Goal: Communication & Community: Answer question/provide support

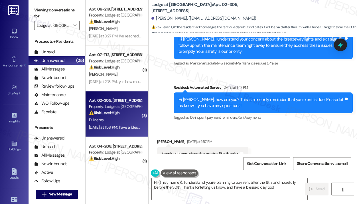
scroll to position [718, 0]
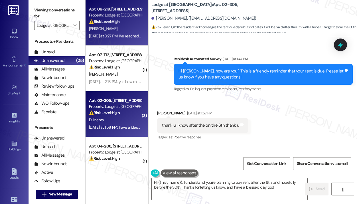
click at [121, 39] on div "Yesterday at 3:27 PM: I've reached out to Kenny but I haven't gotten a response…" at bounding box center [115, 35] width 54 height 7
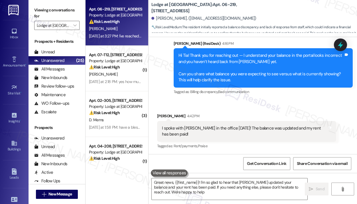
type textarea "Great news, {{first_name}}! I'm so glad to hear that Kenny updated your balance…"
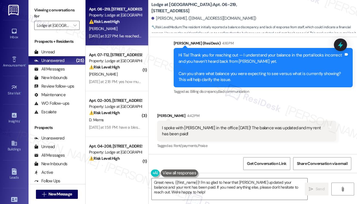
click at [268, 99] on div "Sent via SMS Jay (ResiDesk) 4:16 PM Hi Tia! Thank you for reaching out — I unde…" at bounding box center [263, 68] width 188 height 64
click at [202, 192] on textarea "Great news, {{first_name}}! I'm so glad to hear that Kenny updated your balance…" at bounding box center [230, 188] width 156 height 21
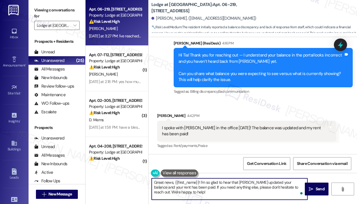
click at [202, 192] on textarea "Great news, {{first_name}}! I'm so glad to hear that Kenny updated your balance…" at bounding box center [230, 188] width 156 height 21
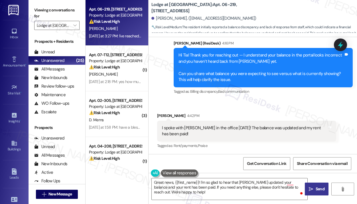
click at [315, 191] on span "Send" at bounding box center [319, 189] width 11 height 6
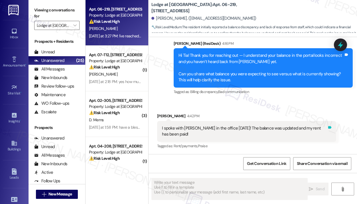
scroll to position [355, 0]
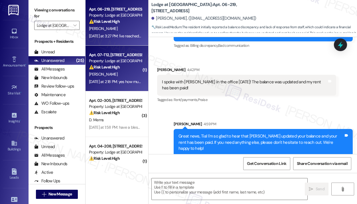
click at [129, 82] on div "Yesterday at 2:18 PM: yes how much is due Yesterday at 2:18 PM: yes how much is…" at bounding box center [121, 81] width 64 height 5
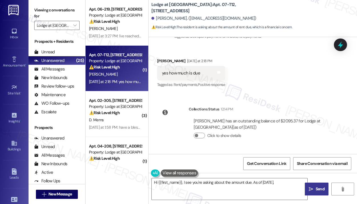
scroll to position [839, 0]
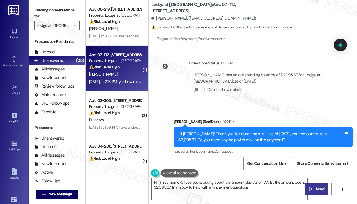
type textarea "Hi {{first_name}}, I see you're asking about the amount due. As of September 4t…"
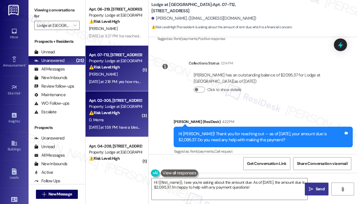
click at [108, 116] on div "D. Mems" at bounding box center [115, 119] width 54 height 7
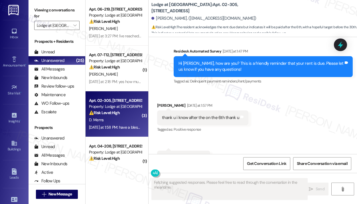
scroll to position [755, 0]
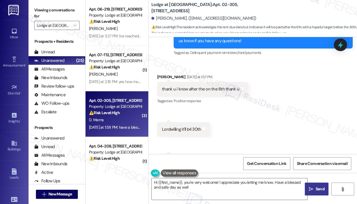
type textarea "Hi {{first_name}}, you're very welcome! I appreciate you letting me know. Have …"
click at [207, 86] on div "thank u i know after the on the 6th thank u" at bounding box center [200, 89] width 77 height 6
copy div "thank u i know after the on the 6th thank u Tags and notes"
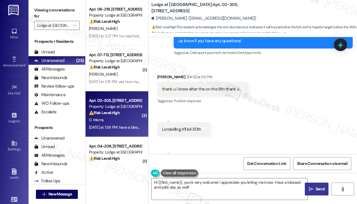
click at [281, 92] on div "Received via SMS Diana Mems Yesterday at 1:57 PM thank u i know after the on th…" at bounding box center [252, 121] width 208 height 120
click at [344, 48] on icon at bounding box center [340, 45] width 10 height 10
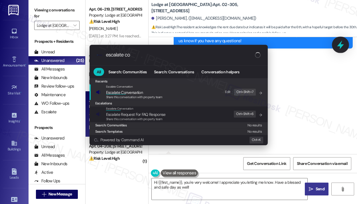
type input "escalate con"
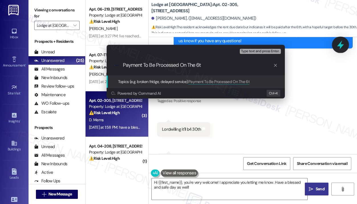
type input "Payment To Be Processed On The 6th"
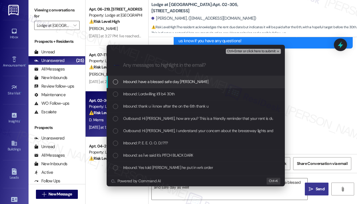
click at [195, 84] on div "Inbound: have a blessed safe day dearhart" at bounding box center [196, 81] width 167 height 6
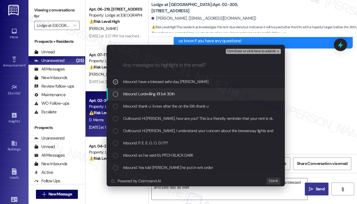
click at [191, 97] on div "Inbound: Lordwilling it'll b4 30th" at bounding box center [196, 94] width 167 height 6
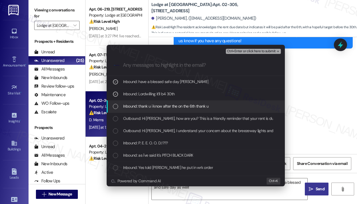
click at [194, 109] on div "Inbound: thank u i know after the on the 6th thank u" at bounding box center [196, 106] width 178 height 12
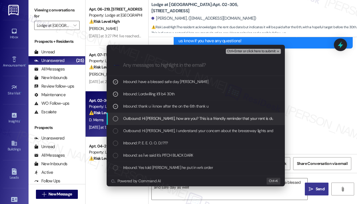
click at [197, 117] on span "Outbound: Hi Diana, how are you? This is a friendly reminder that your rent is …" at bounding box center [237, 118] width 228 height 6
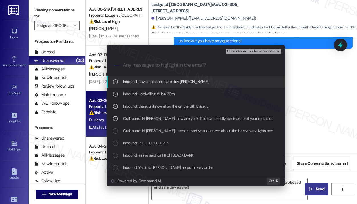
click at [258, 50] on span "Ctrl+Enter or click here to submit" at bounding box center [251, 51] width 49 height 4
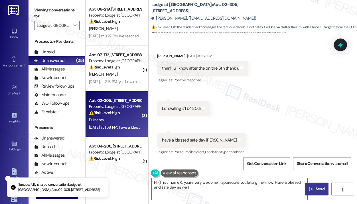
scroll to position [834, 0]
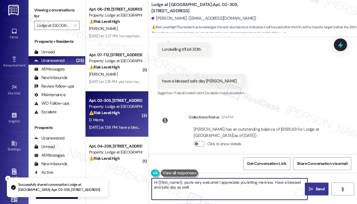
click at [216, 190] on textarea "Hi {{first_name}}, you're very welcome! I appreciate you letting me know. Have …" at bounding box center [230, 188] width 156 height 21
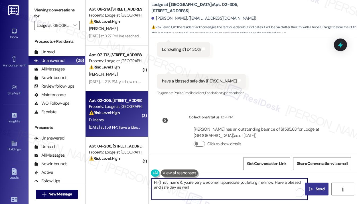
click at [216, 190] on textarea "Hi {{first_name}}, you're very welcome! I appreciate you letting me know. Have …" at bounding box center [230, 188] width 156 height 21
click at [314, 189] on span "Send" at bounding box center [319, 189] width 11 height 6
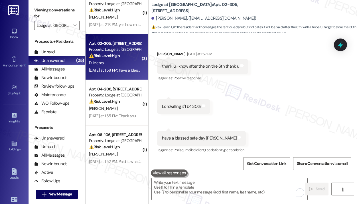
scroll to position [775, 0]
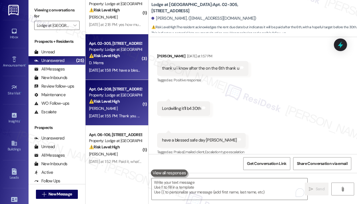
click at [124, 105] on div "S. Kirkendoll" at bounding box center [115, 108] width 54 height 7
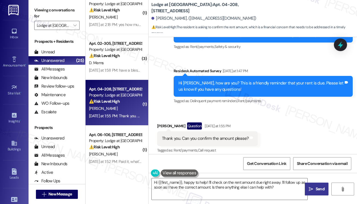
scroll to position [1058, 0]
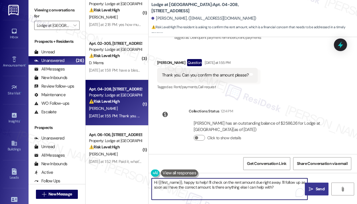
click at [212, 182] on textarea "Hi {{first_name}}, happy to help! I'll check on the rent amount due right away.…" at bounding box center [230, 188] width 156 height 21
paste textarea "Thank you for reaching out — as of September 4, your amount due is $2,095.37. D…"
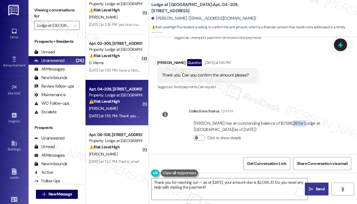
drag, startPoint x: 297, startPoint y: 124, endPoint x: 280, endPoint y: 123, distance: 16.6
click at [280, 123] on div "Shantell Kirkendoll has an outstanding balance of $2586.26 for Lodge at Croasda…" at bounding box center [263, 126] width 138 height 12
copy div "$2586.26"
click at [284, 184] on textarea "Thank you for reaching out — as of September 4, your amount due is $2,095.37. D…" at bounding box center [230, 188] width 156 height 21
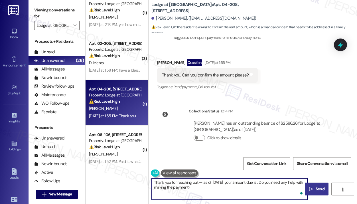
paste textarea "$2586.26"
click at [285, 192] on textarea "Thank you for reaching out — as of September 4, your amount due is $2586.26. Do…" at bounding box center [230, 188] width 156 height 21
type textarea "Thank you for reaching out — as of September 4, your amount due is $2586.26. Do…"
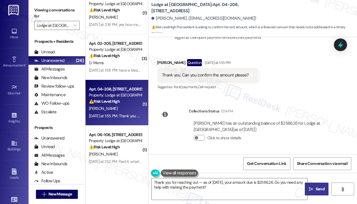
click at [316, 188] on span "Send" at bounding box center [319, 189] width 9 height 6
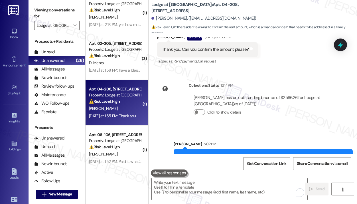
scroll to position [1104, 0]
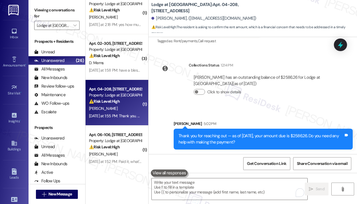
click at [300, 108] on div "Sent via SMS Sarah 5:02 PM Thank you for reaching out — as of September 4, your…" at bounding box center [252, 131] width 208 height 46
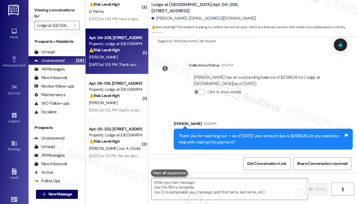
scroll to position [114, 0]
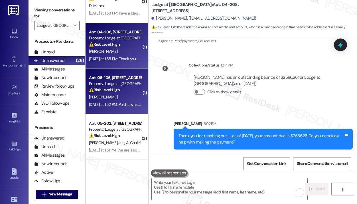
click at [126, 102] on div "Yesterday at 1:52 PM: Paid it, what's going on with the Prius? Also, a reserved…" at bounding box center [173, 104] width 169 height 5
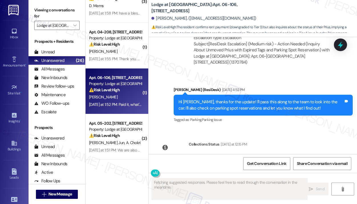
scroll to position [1171, 0]
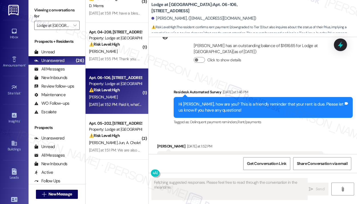
click at [273, 139] on div "Received via SMS Alexis Nance Yesterday at 1:52 PM Paid it, what's going on wit…" at bounding box center [240, 159] width 175 height 40
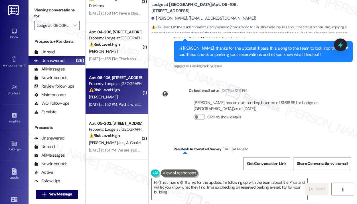
type textarea "Hi {{first_name}}! Thanks for the update. I'm following up with the team about …"
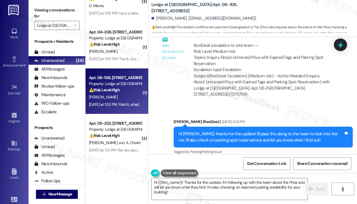
scroll to position [1000, 0]
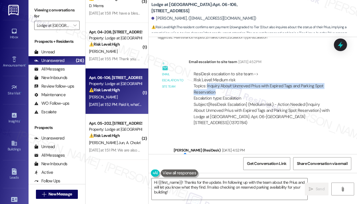
drag, startPoint x: 222, startPoint y: 73, endPoint x: 206, endPoint y: 70, distance: 16.3
click at [206, 71] on div "ResiDesk escalation to site team -> Risk Level: Medium risk Topics: Inquiry Abo…" at bounding box center [263, 86] width 138 height 30
copy div "Inquiry About Unmoved Prius with Expired Tags and Parking Spot Reservation"
click at [342, 45] on icon at bounding box center [340, 44] width 7 height 9
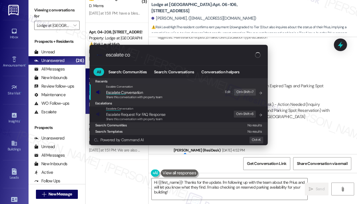
type input "escalate con"
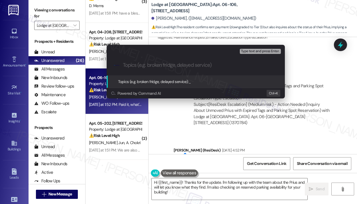
paste input "Inquiry About Unmoved Prius with Expired Tags and Parking Spot Reservation"
type input "Inquiry About Unmoved Prius with Expired Tags and Parking Spot Reservation"
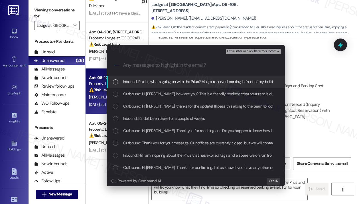
click at [190, 83] on span "Inbound: Paid it, what's going on with the Prius? Also, a reserved parking in f…" at bounding box center [200, 81] width 154 height 6
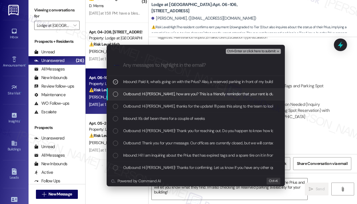
click at [194, 93] on span "Outbound: Hi Alexis, how are you? This is a friendly reminder that your rent is…" at bounding box center [237, 94] width 228 height 6
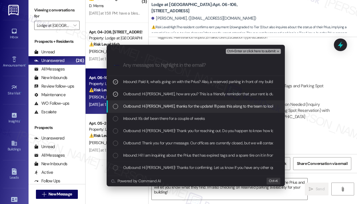
click at [197, 106] on span "Outbound: Hi Alexis, thanks for the update! I'll pass this along to the team to…" at bounding box center [270, 106] width 295 height 6
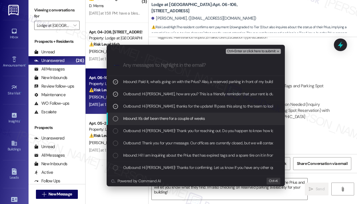
click at [199, 118] on span "Inbound: It's def been there for a couple of weeks" at bounding box center [164, 118] width 82 height 6
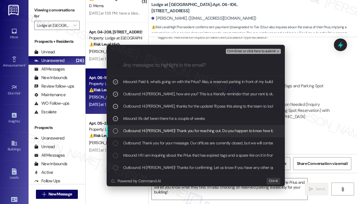
click at [199, 128] on span "Outbound: Hi Alexis! Thank you for reaching out. Do you happen to know how long…" at bounding box center [287, 130] width 328 height 6
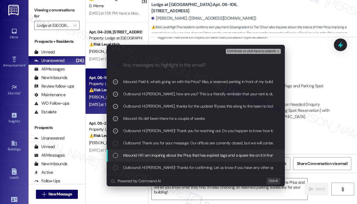
click at [204, 154] on span "Inbound: Hi! I am inquiring about the Prius that has expired tags and a spare t…" at bounding box center [325, 155] width 405 height 6
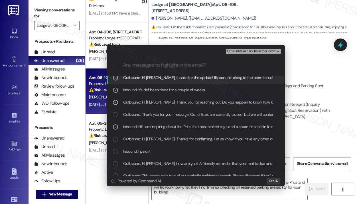
click at [239, 51] on span "Ctrl+Enter or click here to submit" at bounding box center [251, 51] width 49 height 4
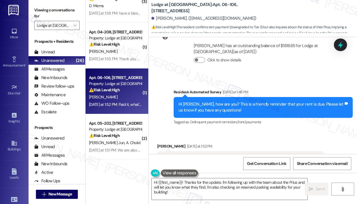
scroll to position [1172, 0]
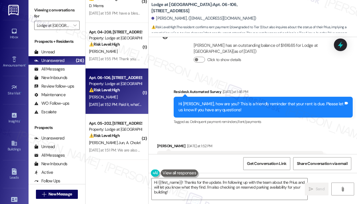
click at [260, 130] on div "Received via SMS Alexis Nance Yesterday at 1:52 PM Paid it, what's going on wit…" at bounding box center [252, 154] width 208 height 48
click at [209, 188] on textarea "Hi {{first_name}}! Thanks for the update. I'm following up with the team about …" at bounding box center [230, 188] width 156 height 21
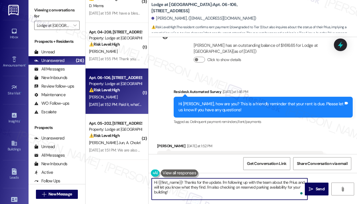
click at [210, 189] on textarea "Hi {{first_name}}! Thanks for the update. I'm following up with the team about …" at bounding box center [230, 188] width 156 height 21
click at [213, 189] on textarea "Hi {{first_name}}! Thanks for the update. I'm following up with the team about …" at bounding box center [230, 188] width 156 height 21
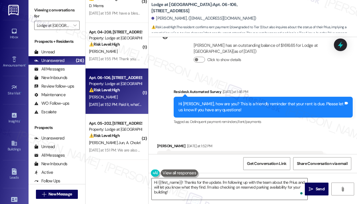
drag, startPoint x: 308, startPoint y: 189, endPoint x: 290, endPoint y: 188, distance: 18.3
click at [308, 189] on span " Send" at bounding box center [317, 189] width 18 height 6
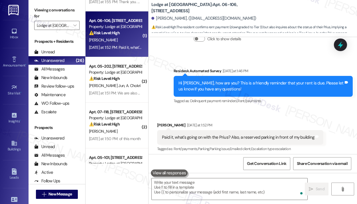
scroll to position [1218, 0]
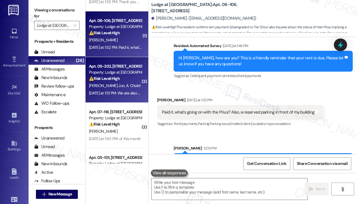
click at [137, 89] on div "B. Lineberry Jun A. Chokri" at bounding box center [115, 85] width 54 height 7
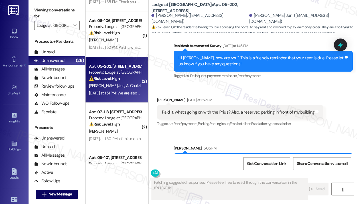
scroll to position [202, 0]
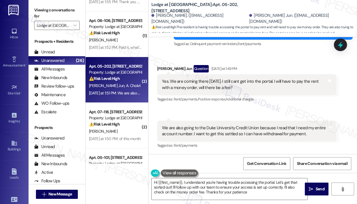
type textarea "Hi {{first_name}}, I understand you're having trouble accessing the portal. Let…"
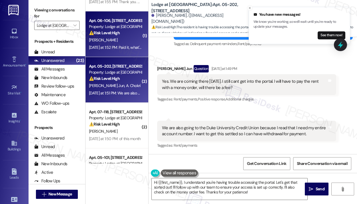
click at [138, 47] on div "Yesterday at 1:52 PM: Paid it, what's going on with the Prius? Also, a reserved…" at bounding box center [173, 47] width 169 height 5
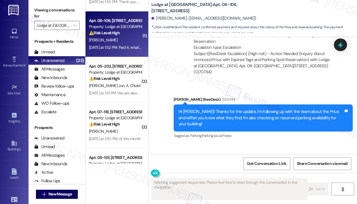
scroll to position [1356, 0]
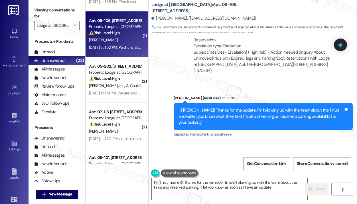
type textarea "Hi {{first_name}}! Thanks for the reminder. I'm still following up with the tea…"
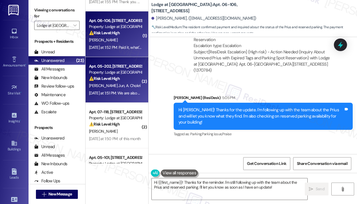
click at [132, 92] on div "Yesterday at 1:51 PM: We are also going to the Duke University Credit Union bec…" at bounding box center [244, 92] width 310 height 5
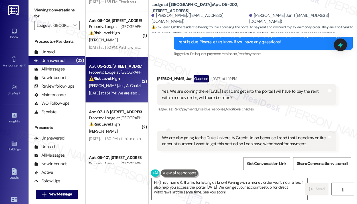
scroll to position [202, 0]
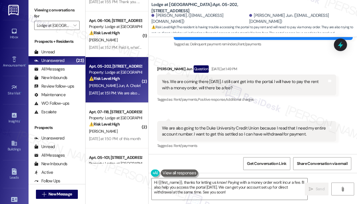
click at [233, 89] on div "Yes. We are coming there today. I still cant get into the portal. I will have t…" at bounding box center [244, 85] width 165 height 12
drag, startPoint x: 307, startPoint y: 134, endPoint x: 289, endPoint y: 113, distance: 27.7
click at [306, 134] on div "We are also going to the Duke University Credit Union because I read that I nee…" at bounding box center [244, 131] width 165 height 12
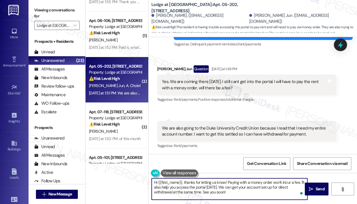
drag, startPoint x: 224, startPoint y: 191, endPoint x: 182, endPoint y: 182, distance: 42.3
click at [182, 182] on textarea "Hi {{first_name}}, thanks for letting us know! Paying with a money order won't …" at bounding box center [230, 188] width 156 height 21
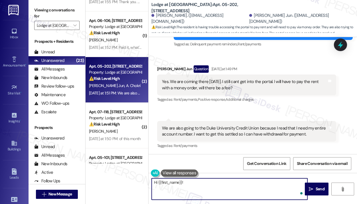
paste textarea "Sorry for the delayed response — I understand you were planning to make a payme…"
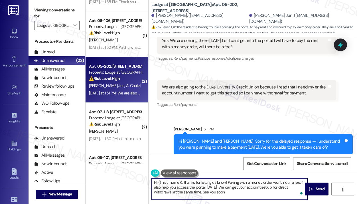
type textarea "Hi {{first_name}}, thanks for letting us know! Paying with a money order won't …"
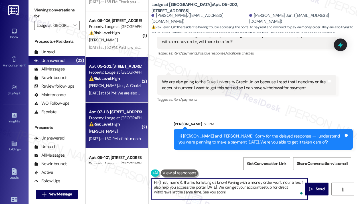
click at [127, 127] on div "⚠️ Risk Level: High The resident is asking about the total amount due for rent.…" at bounding box center [115, 124] width 53 height 6
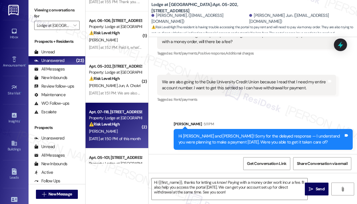
type textarea "Fetching suggested responses. Please feel free to read through the conversation…"
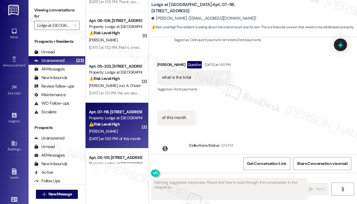
scroll to position [1485, 0]
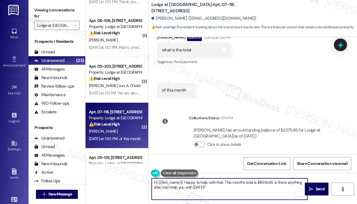
drag, startPoint x: 225, startPoint y: 189, endPoint x: 185, endPoint y: 183, distance: 40.3
click at [185, 183] on textarea "Hi {{first_name}}! Happy to help with that. This month's total is $1906.68. Is …" at bounding box center [230, 188] width 156 height 21
paste textarea "Thank you for reaching out — as of September 4, your amount due is $2,095.37. D…"
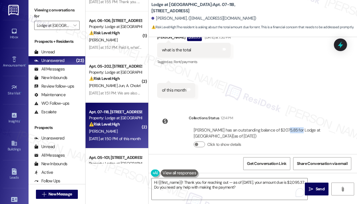
drag, startPoint x: 299, startPoint y: 123, endPoint x: 282, endPoint y: 123, distance: 16.8
click at [282, 127] on div "Enrique Hernandez has an outstanding balance of $2075.85 for Lodge at Croasdail…" at bounding box center [263, 133] width 138 height 12
copy div "$2075.85"
click at [169, 187] on textarea "Hi {{first_name}}! Thank you for reaching out — as of September 4, your amount …" at bounding box center [230, 188] width 156 height 21
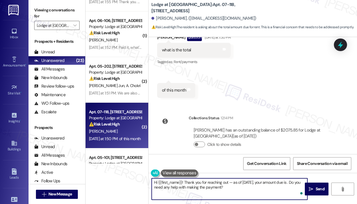
paste textarea "$2075.85"
click at [264, 185] on textarea "Hi {{first_name}}! Thank you for reaching out — as of September 4, your amount …" at bounding box center [230, 188] width 156 height 21
click at [267, 190] on textarea "Hi {{first_name}}! Thank you for reaching out — as of September 4, your amount …" at bounding box center [230, 188] width 156 height 21
type textarea "Hi {{first_name}}! Thank you for reaching out — as of September 4, your amount …"
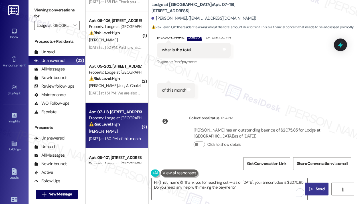
click at [315, 188] on span "Send" at bounding box center [319, 189] width 9 height 6
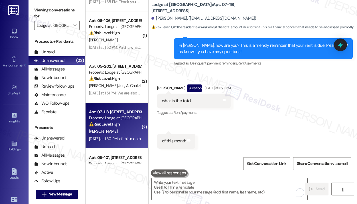
scroll to position [1427, 0]
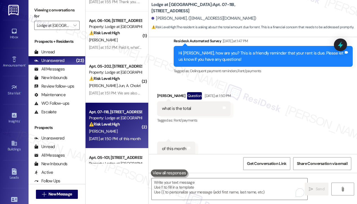
click at [275, 126] on div "Received via SMS Enrique Hernandez Question Yesterday at 1:50 PM what is the to…" at bounding box center [252, 119] width 208 height 81
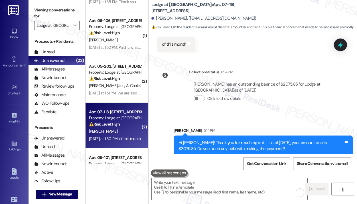
click at [294, 99] on div "Click to show details" at bounding box center [263, 99] width 138 height 13
click at [286, 107] on div "Collections Status 12:14 PM Enrique Hernandez has an outstanding balance of $20…" at bounding box center [247, 90] width 188 height 50
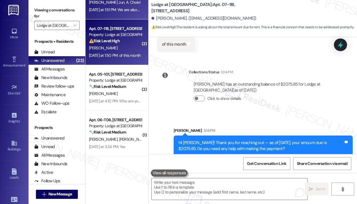
scroll to position [256, 0]
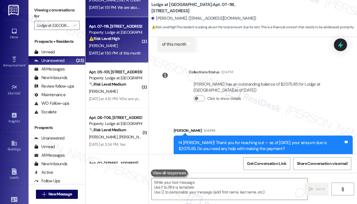
click at [129, 87] on div "🔧 Risk Level: Medium The resident is asking for clarification on who is contact…" at bounding box center [115, 84] width 53 height 6
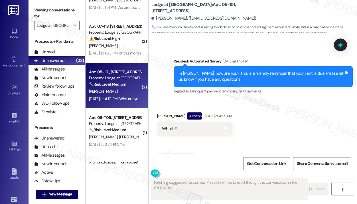
scroll to position [300, 0]
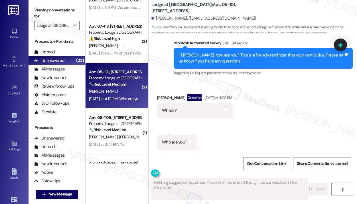
click at [298, 128] on div "Received via SMS Thanh Bui Question Yesterday at 4:09 PM What's? Tags and notes…" at bounding box center [252, 117] width 208 height 73
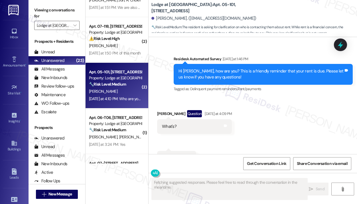
scroll to position [271, 0]
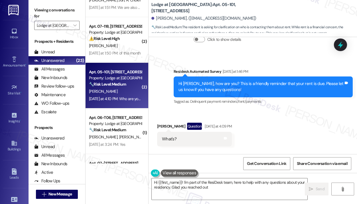
type textarea "Hi {{first_name}}! I'm part of the ResiDesk team, here to help with any questio…"
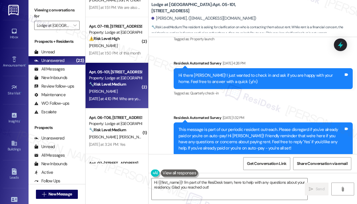
scroll to position [0, 0]
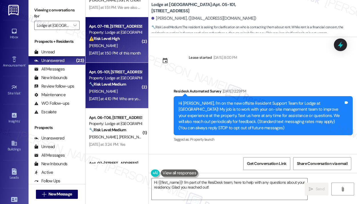
click at [122, 51] on div "Yesterday at 1:50 PM: of this month Yesterday at 1:50 PM: of this month" at bounding box center [115, 52] width 52 height 5
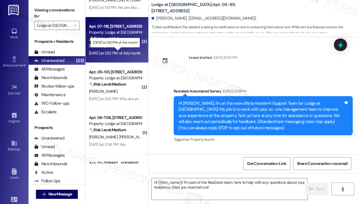
type textarea "Fetching suggested responses. Please feel free to read through the conversation…"
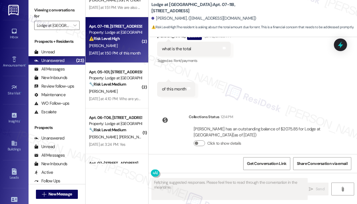
scroll to position [1426, 0]
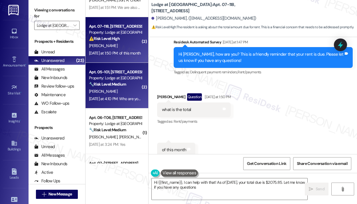
type textarea "Hi {{first_name}}, I can help with that! As of September 4th, your total due is…"
click at [116, 89] on div "T. Bui" at bounding box center [115, 91] width 54 height 7
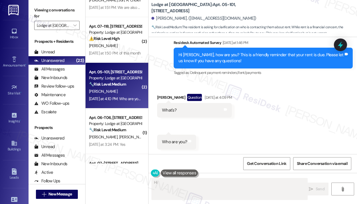
scroll to position [300, 0]
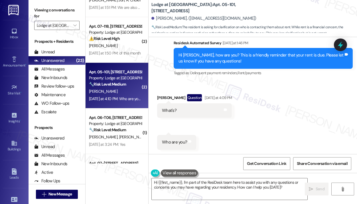
click at [286, 109] on div "Received via SMS Thanh Bui Question Yesterday at 4:09 PM What's? Tags and notes…" at bounding box center [252, 117] width 208 height 73
click at [189, 184] on textarea "Hi {{first_name}}, I'm part of the ResiDesk team here to assist you with any qu…" at bounding box center [230, 188] width 156 height 21
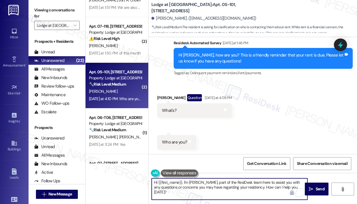
click at [228, 181] on textarea "Hi {{first_name}}, I'm Jay, part of the ResiDesk team here to assist you with a…" at bounding box center [230, 188] width 156 height 21
click at [235, 188] on textarea "Hi {{first_name}}, I'm Jay, part of the support team here to assist you with an…" at bounding box center [230, 188] width 156 height 21
drag, startPoint x: 199, startPoint y: 194, endPoint x: 152, endPoint y: 180, distance: 48.8
click at [152, 180] on textarea "Hi {{first_name}}, I'm Jay, part of the support team here to assist you with an…" at bounding box center [230, 188] width 156 height 21
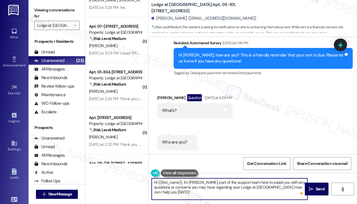
paste textarea "’m Jay from the support team here to assist with any questions or concerns you …"
click at [313, 187] on span " Send" at bounding box center [317, 189] width 18 height 6
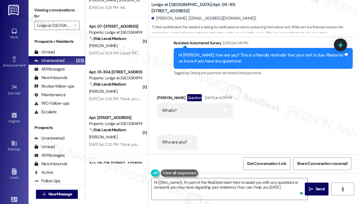
type textarea "Hi {{first_name}}, I'm part of the ResiDesk team here to assist you with any qu…"
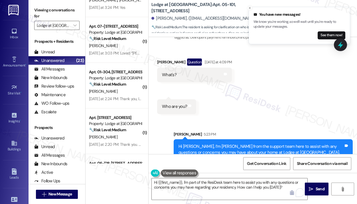
scroll to position [346, 0]
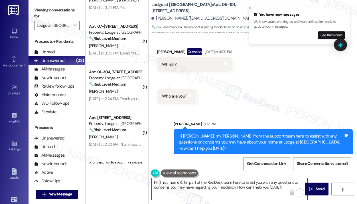
click at [272, 185] on textarea "Hi {{first_name}}, I'm part of the ResiDesk team here to assist you with any qu…" at bounding box center [230, 188] width 156 height 21
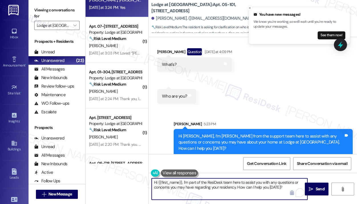
click at [131, 10] on div "Yesterday at 3:24 PM: Yes Yesterday at 3:24 PM: Yes" at bounding box center [115, 7] width 54 height 7
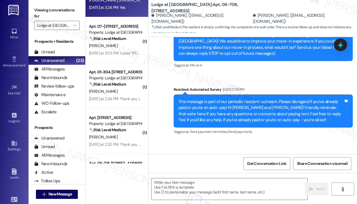
type textarea "Fetching suggested responses. Please feel free to read through the conversation…"
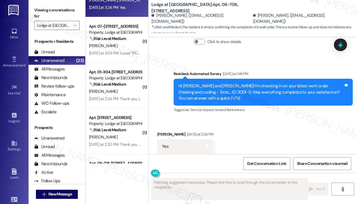
scroll to position [221, 0]
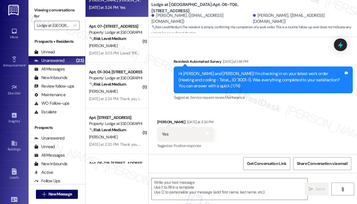
click at [304, 135] on div "Received via SMS Sarah Warthen Yesterday at 3:24 PM Yes Tags and notes Tagged a…" at bounding box center [252, 130] width 208 height 48
click at [206, 183] on textarea at bounding box center [230, 188] width 156 height 21
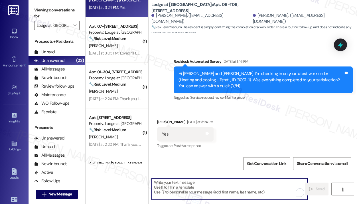
paste textarea "That’s wonderful to hear! We’re so glad that you’re satisfied with the recent w…"
type textarea "That’s wonderful to hear! We’re so glad that you’re satisfied with the recent w…"
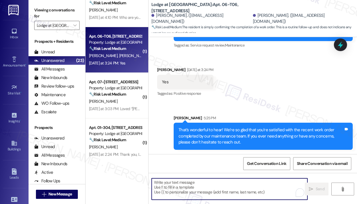
scroll to position [199, 0]
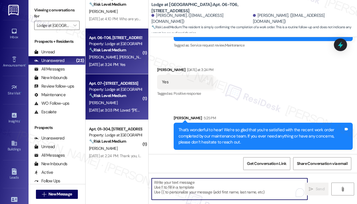
click at [126, 84] on div "Apt. 07-207, 3130 Hillandale Road" at bounding box center [115, 83] width 53 height 6
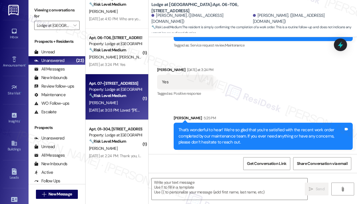
type textarea "Fetching suggested responses. Please feel free to read through the conversation…"
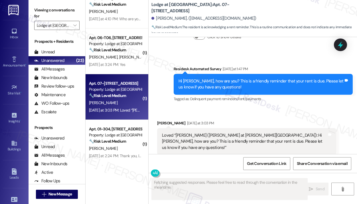
scroll to position [384, 0]
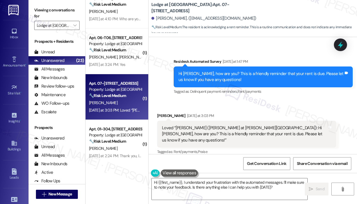
click at [274, 106] on div "Received via SMS Mariel Bolin Yesterday at 3:03 PM Loved “Jay (Lodge at Croasda…" at bounding box center [252, 130] width 208 height 60
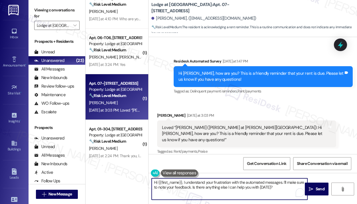
drag, startPoint x: 275, startPoint y: 187, endPoint x: 153, endPoint y: 180, distance: 121.9
click at [153, 180] on textarea "Hi {{first_name}}, I understand your frustration with the automated messages. I…" at bounding box center [230, 188] width 156 height 21
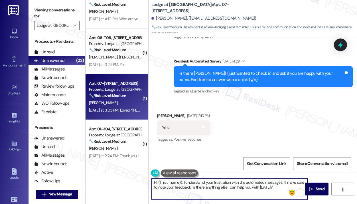
scroll to position [99, 0]
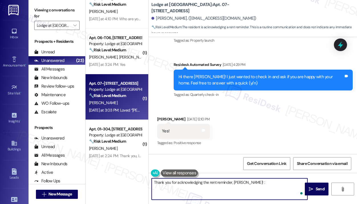
type textarea "Thank you for acknowledging the rent reminder, Mariel! :)"
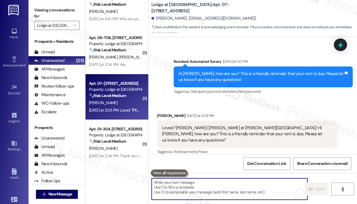
scroll to position [424, 0]
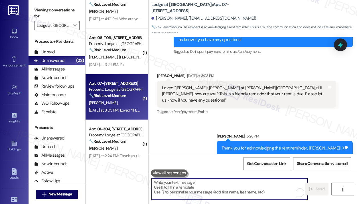
click at [202, 127] on div "Sent via SMS Sarah 5:26 PM Thank you for acknowledging the rent reminder, Marie…" at bounding box center [252, 140] width 208 height 40
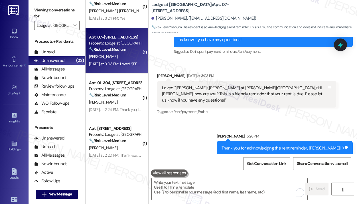
scroll to position [256, 0]
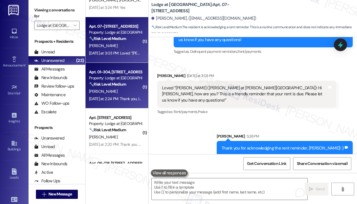
click at [129, 99] on div "Yesterday at 2:24 PM: Thank you, I paid this morning 😊 Yesterday at 2:24 PM: Th…" at bounding box center [131, 98] width 85 height 5
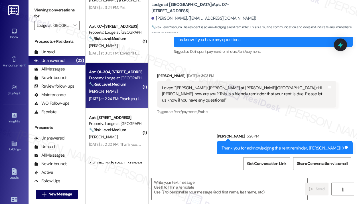
type textarea "Fetching suggested responses. Please feel free to read through the conversation…"
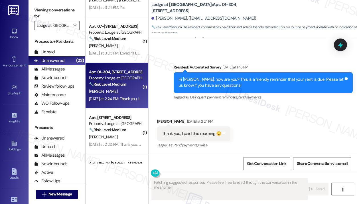
scroll to position [275, 0]
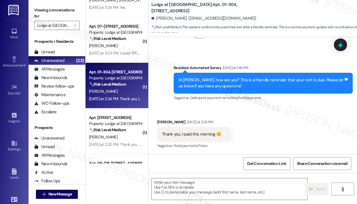
click at [253, 109] on div "Received via SMS Aliyah Mccray Yesterday at 2:24 PM Thank you, I paid this morn…" at bounding box center [252, 130] width 208 height 48
click at [203, 181] on textarea at bounding box center [230, 188] width 156 height 21
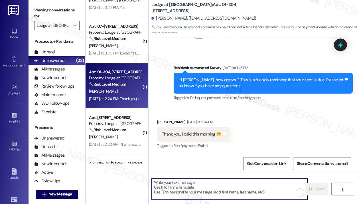
paste textarea "Hi {{first_name}}! Thanks for letting us know you've already paid. We appreciat…"
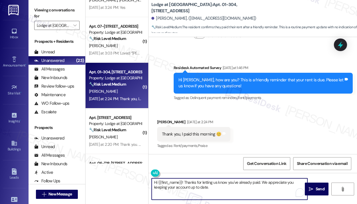
click at [254, 189] on textarea "Hi {{first_name}}! Thanks for letting us know you've already paid. We appreciat…" at bounding box center [230, 188] width 156 height 21
type textarea "Hi {{first_name}}! Thanks for letting us know you've already paid. We appreciat…"
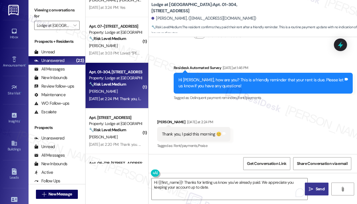
click at [314, 187] on span "Send" at bounding box center [319, 189] width 11 height 6
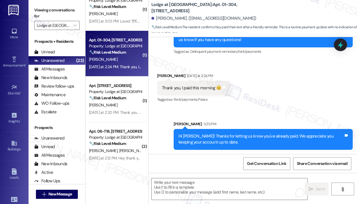
scroll to position [313, 0]
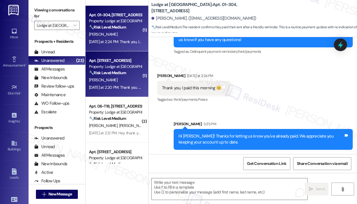
click at [131, 85] on div "Yesterday at 2:20 PM: Thank you. This is taken care of ! Yesterday at 2:20 PM: …" at bounding box center [131, 87] width 84 height 5
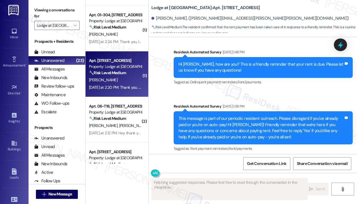
scroll to position [427, 0]
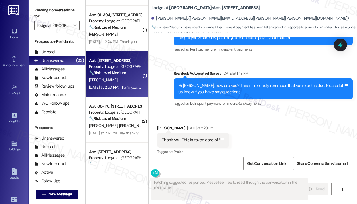
click at [260, 115] on div "Received via SMS Penny Allen Yesterday at 2:20 PM Thank you. This is taken care…" at bounding box center [252, 136] width 208 height 48
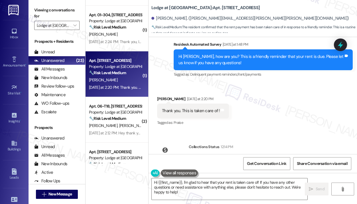
scroll to position [486, 0]
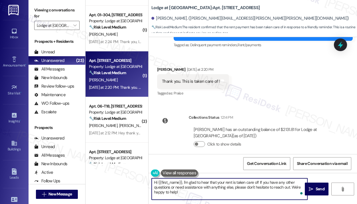
drag, startPoint x: 206, startPoint y: 195, endPoint x: 154, endPoint y: 178, distance: 55.4
click at [154, 178] on textarea "Hi {{first_name}}, I'm glad to hear that your rent is taken care of! If you hav…" at bounding box center [230, 188] width 156 height 21
paste textarea "! Thanks for letting us know you've already paid. We appreciate you keeping you…"
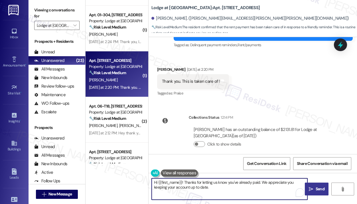
type textarea "Hi {{first_name}}! Thanks for letting us know you've already paid. We appreciat…"
click at [319, 188] on span "Send" at bounding box center [319, 189] width 9 height 6
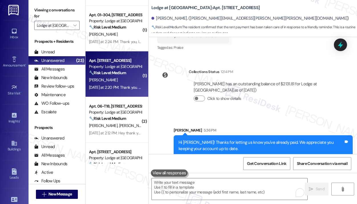
scroll to position [532, 0]
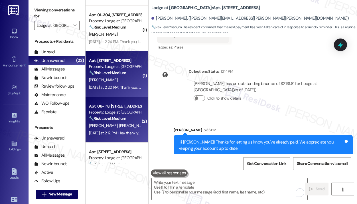
click at [139, 119] on div "🔧 Risk Level: Medium The initial message is a standard rent reminder, and the r…" at bounding box center [115, 118] width 53 height 6
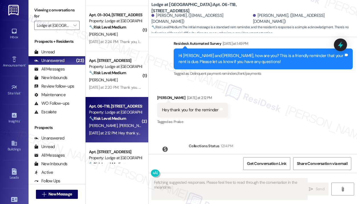
scroll to position [240, 0]
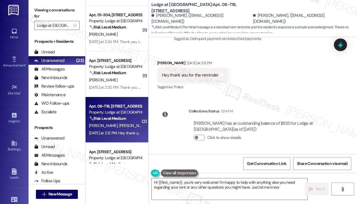
type textarea "Hi {{first_name}}, you're very welcome! I'm happy to help with anything else yo…"
click at [288, 188] on textarea "Hi {{first_name}}, you're very welcome! I'm happy to help with anything else yo…" at bounding box center [230, 188] width 156 height 21
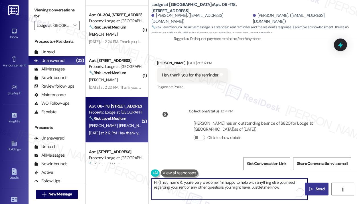
click at [312, 189] on icon "" at bounding box center [311, 189] width 4 height 5
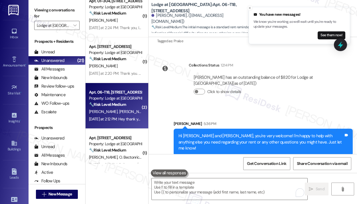
scroll to position [399, 0]
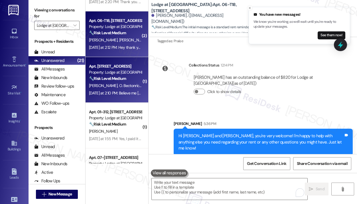
click at [114, 93] on div "Yesterday at 2:10 PM: Believe me Mr. Jay the RICHMONDS have not forgotten about…" at bounding box center [178, 92] width 179 height 5
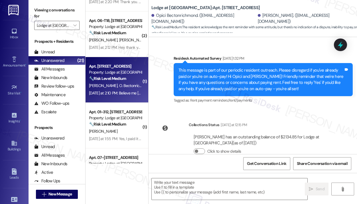
type textarea "Fetching suggested responses. Please feel free to read through the conversation…"
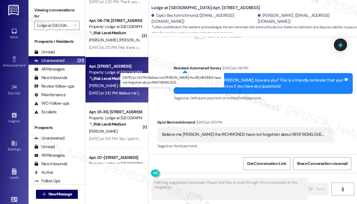
scroll to position [275, 0]
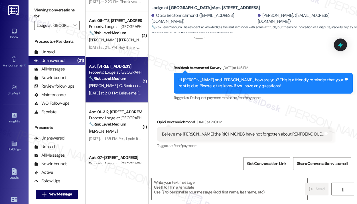
click at [287, 113] on div "Received via SMS Opici Bectonrichmond Yesterday at 2:10 PM Believe me Mr. Jay t…" at bounding box center [252, 130] width 208 height 48
click at [274, 116] on div "Received via SMS Opici Bectonrichmond Yesterday at 2:10 PM Believe me Mr. Jay t…" at bounding box center [245, 135] width 184 height 40
click at [255, 134] on div "Believe me Mr. Jay the RICHMONDS have not forgotten about RENT BEING DUE..." at bounding box center [242, 134] width 161 height 6
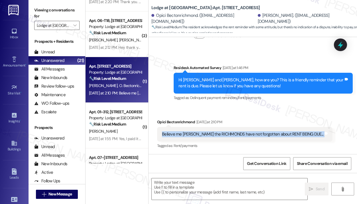
click at [255, 134] on div "Believe me Mr. Jay the RICHMONDS have not forgotten about RENT BEING DUE..." at bounding box center [242, 134] width 161 height 6
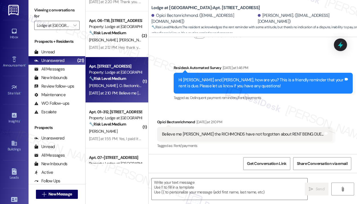
drag, startPoint x: 255, startPoint y: 134, endPoint x: 302, endPoint y: 106, distance: 55.5
click at [302, 106] on div "Survey, sent via SMS Residesk Automated Survey Yesterday at 1:46 PM Hi Opici an…" at bounding box center [263, 83] width 188 height 46
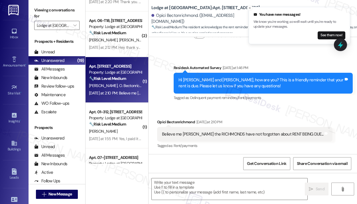
scroll to position [275, 0]
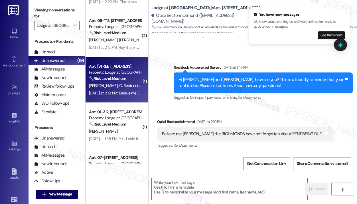
click at [240, 134] on div "Believe me Mr. Jay the RICHMONDS have not forgotten about RENT BEING DUE..." at bounding box center [242, 134] width 161 height 6
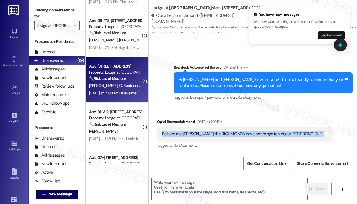
click at [240, 134] on div "Believe me Mr. Jay the RICHMONDS have not forgotten about RENT BEING DUE..." at bounding box center [242, 134] width 161 height 6
copy div "Believe me Mr. Jay the RICHMONDS have not forgotten about RENT BEING DUE... Tag…"
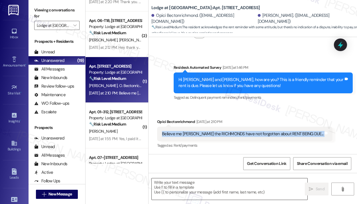
click at [242, 182] on textarea at bounding box center [230, 188] width 156 height 21
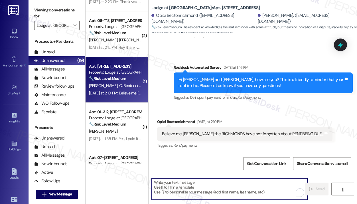
paste textarea "Thank you for reaching out — I completely understand, and I know you haven’t fo…"
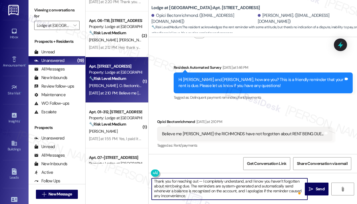
scroll to position [1, 0]
type textarea "Thank you for reaching out — I completely understand, and I know you haven’t fo…"
click at [322, 190] on span "Send" at bounding box center [319, 189] width 9 height 6
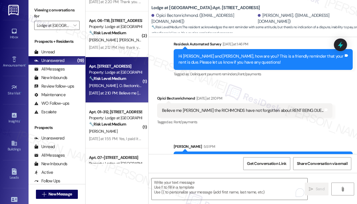
scroll to position [333, 0]
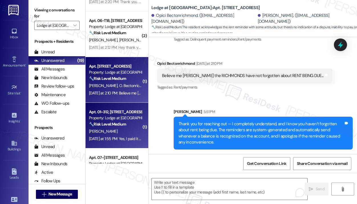
click at [115, 134] on div "[PERSON_NAME]" at bounding box center [115, 131] width 54 height 7
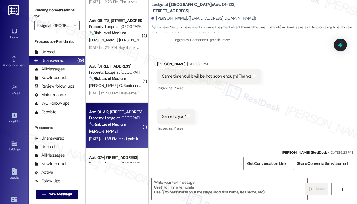
type textarea "Fetching suggested responses. Please feel free to read through the conversation…"
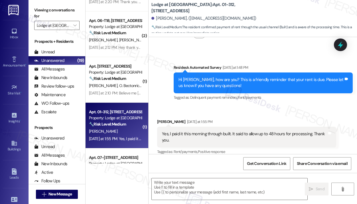
scroll to position [598, 0]
click at [255, 114] on div "Received via SMS Mark Nashland Yesterday at 1:55 PM Yes, I paid it this morning…" at bounding box center [247, 137] width 188 height 46
click at [225, 186] on textarea at bounding box center [230, 188] width 156 height 21
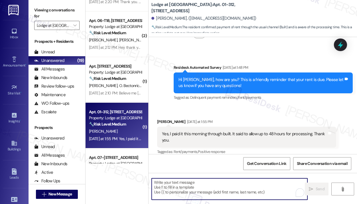
paste textarea "Hi {{first_name}}! Thanks for letting us know you've already paid. We appreciat…"
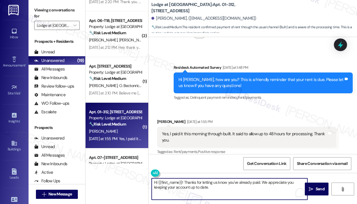
click at [239, 188] on textarea "Hi {{first_name}}! Thanks for letting us know you've already paid. We appreciat…" at bounding box center [230, 188] width 156 height 21
type textarea "Hi {{first_name}}! Thanks for letting us know you've already paid. We appreciat…"
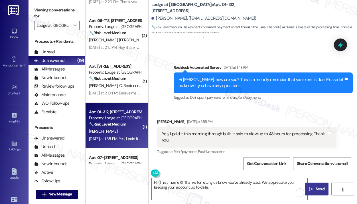
click at [314, 188] on span "Send" at bounding box center [319, 189] width 11 height 6
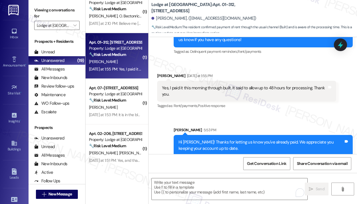
scroll to position [484, 0]
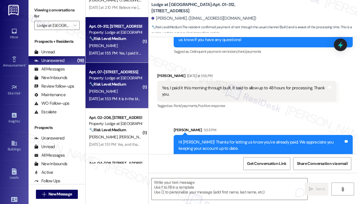
click at [107, 100] on div "Yesterday at 1:53 PM: It is in the black box as of September 1st Yesterday at 1…" at bounding box center [130, 98] width 82 height 5
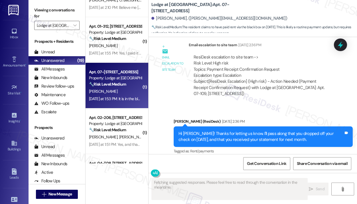
scroll to position [926, 0]
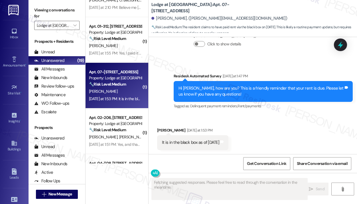
click at [283, 116] on div "Received via SMS Elaine Williams Yesterday at 1:53 PM It is in the black box as…" at bounding box center [252, 134] width 208 height 40
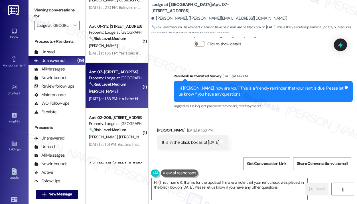
type textarea "Hi {{first_name}}, thanks for the update! I'll make a note that your rent check…"
click at [202, 142] on div "It is in the black box as of [DATE]" at bounding box center [190, 142] width 57 height 6
copy div "It is in the black box as of September 1st Tags and notes"
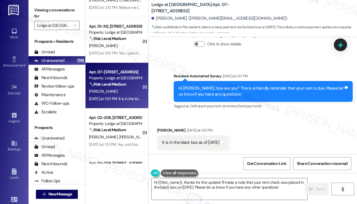
click at [255, 61] on div "Survey, sent via SMS Residesk Automated Survey Yesterday at 1:47 PM Hi Elaine, …" at bounding box center [252, 87] width 208 height 54
click at [283, 143] on div "Received via SMS Elaine Williams Yesterday at 1:53 PM It is in the black box as…" at bounding box center [252, 134] width 208 height 40
click at [339, 46] on icon at bounding box center [340, 44] width 7 height 9
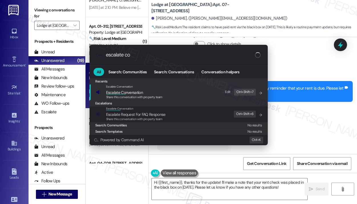
type input "escalate con"
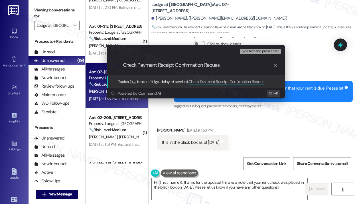
type input "Check Payment Receipt Confirmation Request"
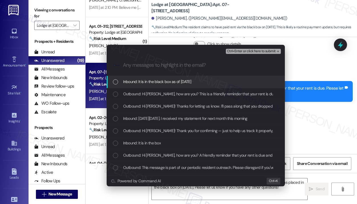
click at [166, 80] on span "Inbound: It is in the black box as of September 1st" at bounding box center [157, 81] width 68 height 6
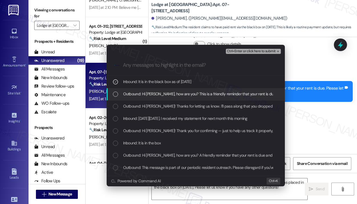
click at [167, 92] on span "Outbound: Hi Elaine, how are you? This is a friendly reminder that your rent is…" at bounding box center [237, 94] width 228 height 6
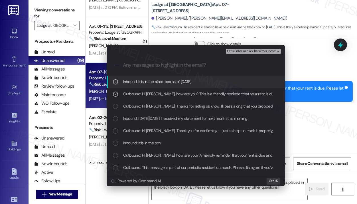
click at [313, 70] on div "Escalate Conversation Medium risk Check Payment Receipt Confirmation Request In…" at bounding box center [178, 102] width 357 height 204
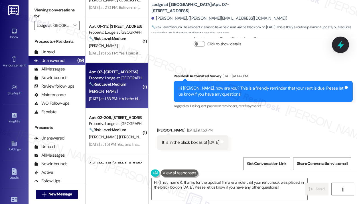
click at [341, 47] on icon at bounding box center [340, 44] width 7 height 9
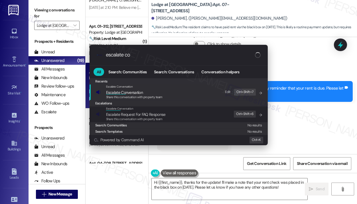
type input "escalate con"
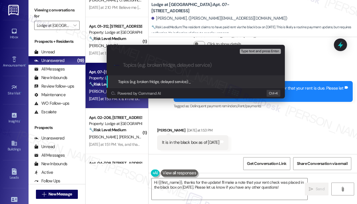
paste input "Check Payment Receipt Confirmation Request"
type input "Payment Receipt Confirmation Request"
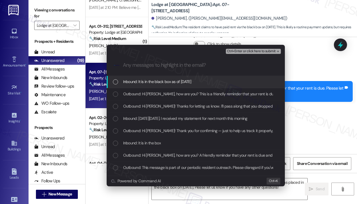
click at [191, 83] on span "Inbound: It is in the black box as of September 1st" at bounding box center [157, 81] width 68 height 6
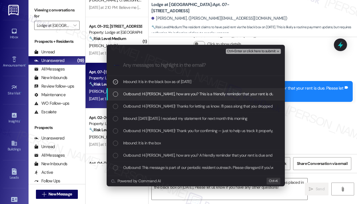
click at [192, 91] on span "Outbound: Hi Elaine, how are you? This is a friendly reminder that your rent is…" at bounding box center [237, 94] width 228 height 6
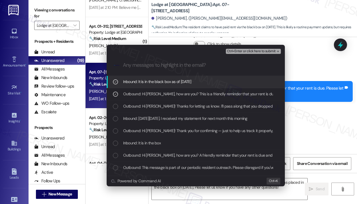
click at [232, 50] on span "Ctrl+Enter or click here to submit" at bounding box center [251, 51] width 49 height 4
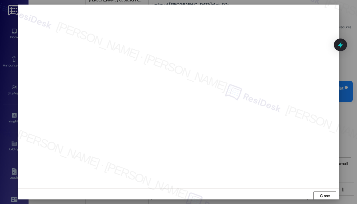
scroll to position [1, 0]
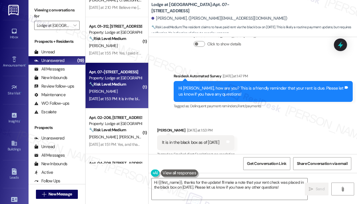
click at [300, 133] on div "Received via SMS Elaine Williams Yesterday at 1:53 PM It is in the black box as…" at bounding box center [252, 138] width 208 height 48
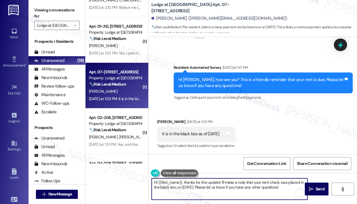
click at [245, 187] on textarea "Hi {{first_name}}, thanks for the update! I'll make a note that your rent check…" at bounding box center [230, 188] width 156 height 21
click at [250, 187] on textarea "Hi {{first_name}}, thanks for the update! I'll make a note that your rent check…" at bounding box center [230, 188] width 156 height 21
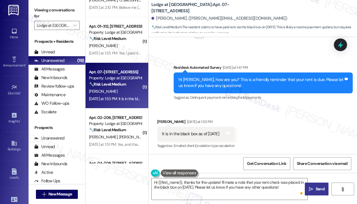
click at [315, 184] on button " Send" at bounding box center [317, 188] width 24 height 13
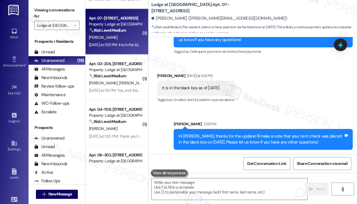
scroll to position [541, 0]
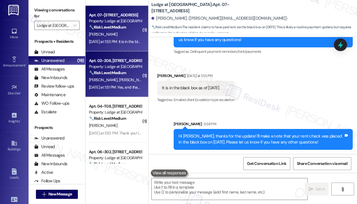
click at [123, 88] on div "[DATE] at 1:51 PM: Yes, and thanks [DATE] at 1:51 PM: Yes, and thanks" at bounding box center [116, 87] width 54 height 5
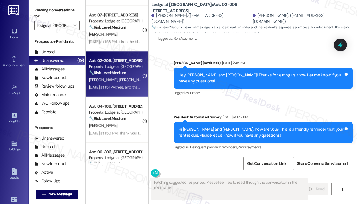
scroll to position [1311, 0]
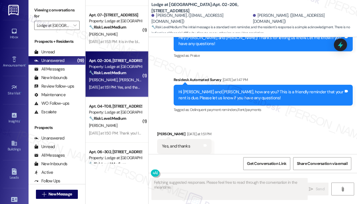
click at [267, 125] on div "Received via SMS [PERSON_NAME] [DATE] at 1:51 PM Yes, and thanks Tags and notes…" at bounding box center [252, 142] width 208 height 48
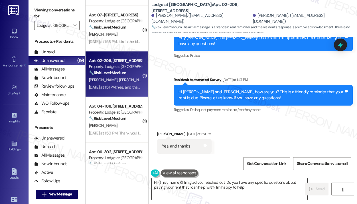
click at [258, 190] on textarea "Hi {{first_name}}! I'm glad you reached out. Do you have any specific questions…" at bounding box center [230, 188] width 156 height 21
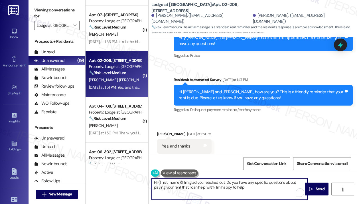
drag, startPoint x: 258, startPoint y: 190, endPoint x: 146, endPoint y: 179, distance: 113.4
click at [148, 180] on div "Hi {{first_name}}! I'm glad you reached out. Do you have any specific questions…" at bounding box center [226, 189] width 156 height 22
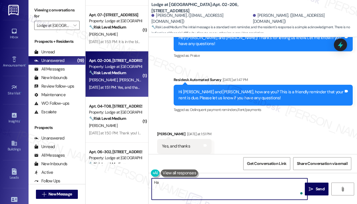
type textarea "H"
type textarea "You're welcome! :)"
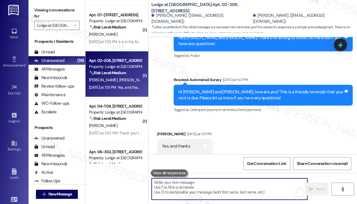
scroll to position [1409, 0]
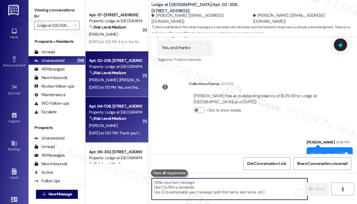
click at [110, 115] on div "Property: Lodge at [GEOGRAPHIC_DATA]" at bounding box center [115, 112] width 53 height 6
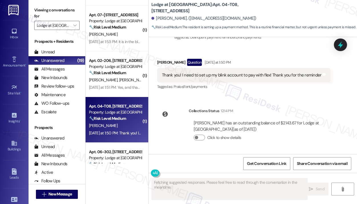
scroll to position [1228, 0]
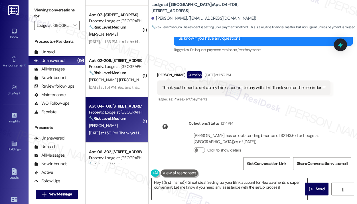
click at [249, 183] on textarea "Hey {{first_name}}! Great idea! Setting up your Blink account for Flex payments…" at bounding box center [230, 188] width 156 height 21
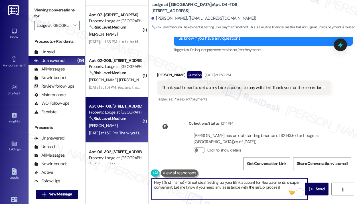
drag, startPoint x: 286, startPoint y: 188, endPoint x: 146, endPoint y: 180, distance: 139.9
click at [147, 180] on div "( 2 ) Apt. 06-T18, [STREET_ADDRESS] Property: Lodge at [GEOGRAPHIC_DATA] 🔧 Risk…" at bounding box center [220, 102] width 271 height 204
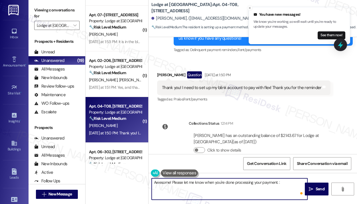
type textarea "Awesome! Please let me know when you're done processing your payment. :)"
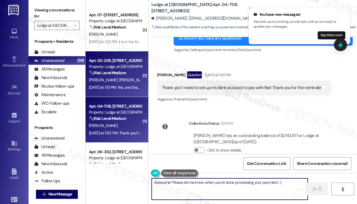
scroll to position [598, 0]
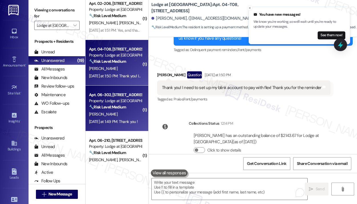
click at [111, 91] on div "Apt. 06-302, [STREET_ADDRESS] Property: Lodge at [GEOGRAPHIC_DATA] 🔧 Risk Level…" at bounding box center [116, 108] width 63 height 46
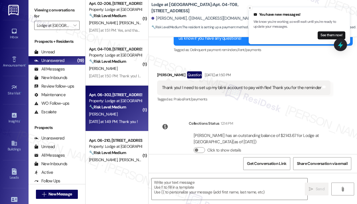
type textarea "Fetching suggested responses. Please feel free to read through the conversation…"
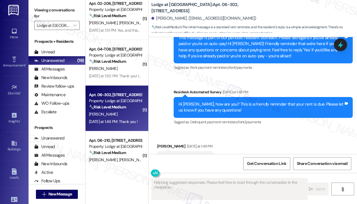
scroll to position [427, 0]
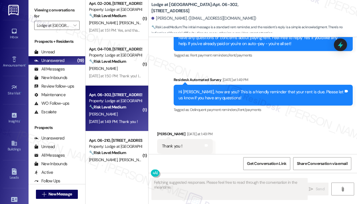
click at [242, 118] on div "Received via SMS [PERSON_NAME] [DATE] at 1:49 PM Thank you ! Tags and notes Tag…" at bounding box center [252, 142] width 208 height 48
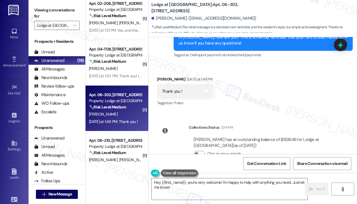
scroll to position [486, 0]
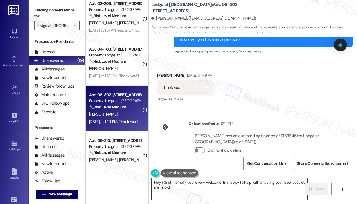
click at [194, 191] on textarea "Hey {{first_name}}, you're very welcome! I'm happy to help with anything you ne…" at bounding box center [230, 188] width 156 height 21
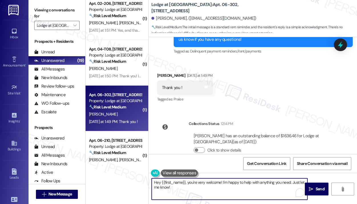
click at [189, 182] on textarea "Hey {{first_name}}, you're very welcome! I'm happy to help with anything you ne…" at bounding box center [230, 188] width 156 height 21
type textarea "You're very welcome! I'm happy to help with anything you need. Just let me know!"
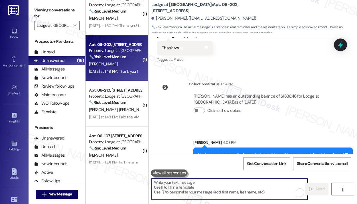
scroll to position [655, 0]
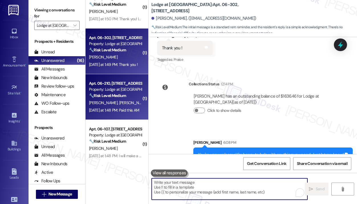
click at [133, 96] on div "🔧 Risk Level: Medium The resident confirmed payment of rent. This is a routine …" at bounding box center [115, 96] width 53 height 6
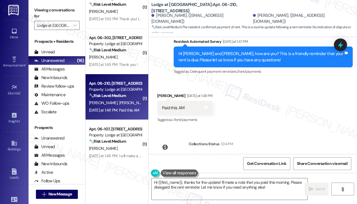
scroll to position [1577, 0]
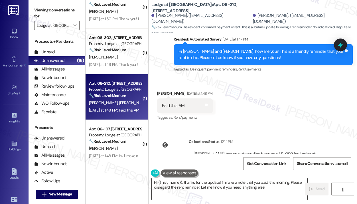
click at [186, 186] on textarea "Hi {{first_name}}, thanks for the update! I'll make a note that you paid this m…" at bounding box center [230, 188] width 156 height 21
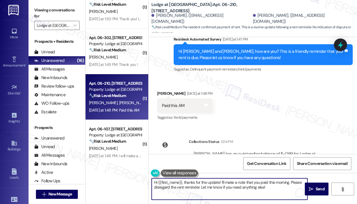
paste textarea "! Thanks for letting us know you've already paid. We appreciate you keeping you…"
click at [261, 189] on textarea "Hi {{first_name}}! Thanks for letting us know you've already paid. We appreciat…" at bounding box center [230, 188] width 156 height 21
type textarea "Hi {{first_name}}! Thanks for letting us know you've already paid. We appreciat…"
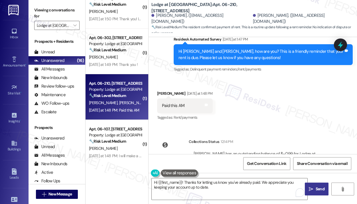
click at [313, 187] on span " Send" at bounding box center [317, 189] width 18 height 6
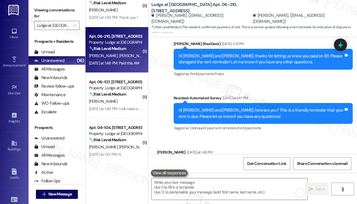
scroll to position [712, 0]
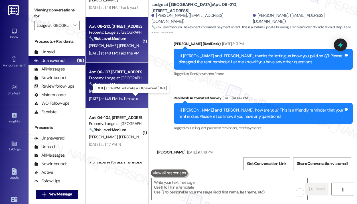
click at [117, 99] on div "[DATE] at 1:48 PM: I will make a full payment [DATE] [DATE] at 1:48 PM: I will …" at bounding box center [130, 98] width 82 height 5
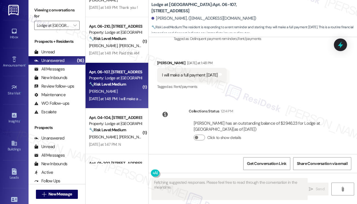
scroll to position [631, 0]
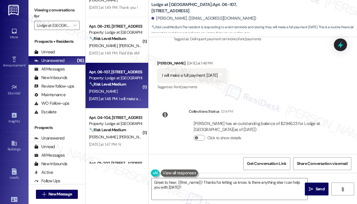
click at [185, 101] on div "Lease started [DATE] 8:00 PM Survey, sent via SMS Residesk Automated Survey [DA…" at bounding box center [252, 95] width 208 height 117
click at [209, 75] on div "I will make a full payment [DATE]" at bounding box center [190, 75] width 56 height 6
click at [209, 76] on div "I will make a full payment [DATE]" at bounding box center [190, 75] width 56 height 6
copy div "I will make a full payment [DATE] Tags and notes"
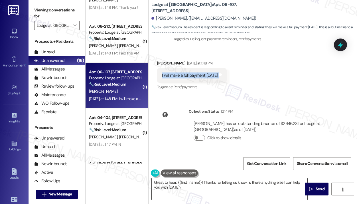
click at [197, 193] on textarea "Great to hear, {{first_name}}! Thanks for letting us know. Is there anything el…" at bounding box center [230, 188] width 156 height 21
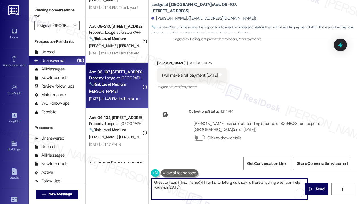
drag, startPoint x: 197, startPoint y: 192, endPoint x: 153, endPoint y: 184, distance: 45.3
click at [153, 184] on textarea "Great to hear, {{first_name}}! Thanks for letting us know. Is there anything el…" at bounding box center [230, 188] width 156 height 21
paste textarea "Thank you for reaching out — I understand you planned to make the full payment …"
type textarea "Thank you for reaching out — I understand you planned to make the full payment …"
click at [312, 185] on button " Send" at bounding box center [317, 188] width 24 height 13
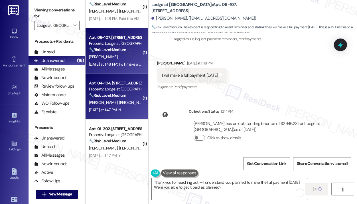
scroll to position [769, 0]
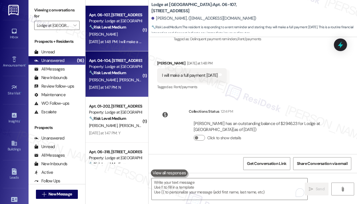
click at [131, 88] on div "[DATE] at 1:47 PM: N [DATE] at 1:47 PM: N" at bounding box center [115, 87] width 54 height 7
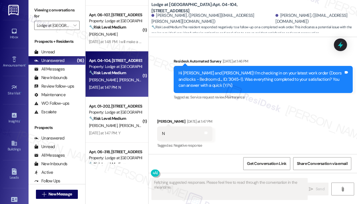
scroll to position [161, 0]
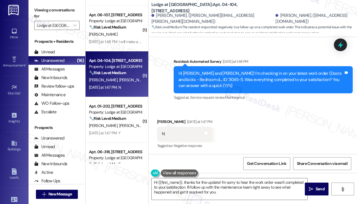
click at [188, 108] on div "Received via SMS [PERSON_NAME] [DATE] at 1:47 PM N Tags and notes Tagged as: Ne…" at bounding box center [252, 130] width 208 height 48
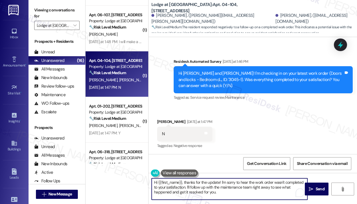
drag, startPoint x: 237, startPoint y: 194, endPoint x: 153, endPoint y: 182, distance: 85.1
click at [153, 182] on textarea "Hi {{first_name}}, thanks for the update! I'm sorry to hear the work order wasn…" at bounding box center [230, 188] width 156 height 21
paste textarea "I'm sorry to hear that you are not satisfied with the maintenance repair done o…"
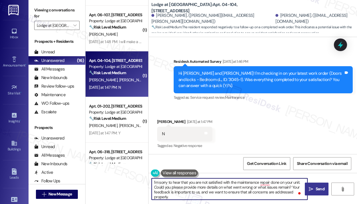
type textarea "I'm sorry to hear that you are not satisfied with the maintenance repair done o…"
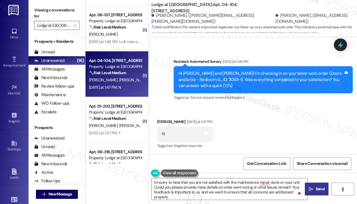
click at [319, 190] on span "Send" at bounding box center [319, 189] width 9 height 6
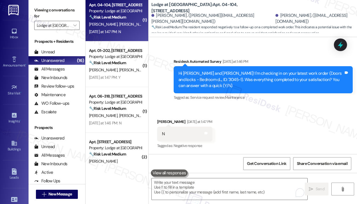
scroll to position [826, 0]
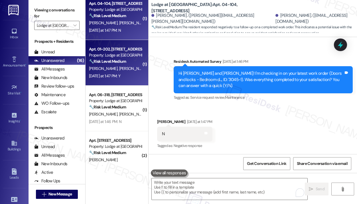
click at [126, 52] on div "Property: Lodge at [GEOGRAPHIC_DATA]" at bounding box center [115, 55] width 53 height 6
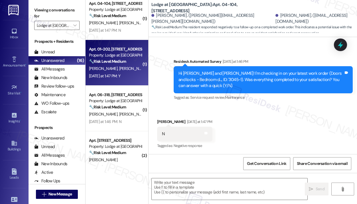
type textarea "Fetching suggested responses. Please feel free to read through the conversation…"
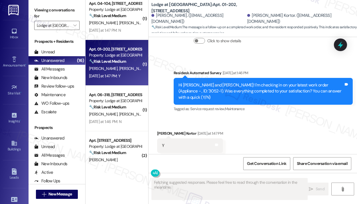
scroll to position [552, 0]
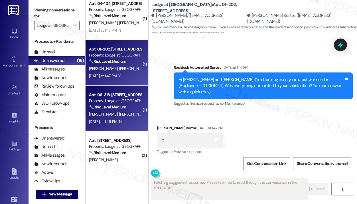
click at [121, 104] on div "🔧 Risk Level: Medium The resident responded negatively to a follow-up on a comp…" at bounding box center [115, 107] width 53 height 6
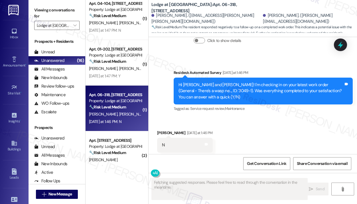
scroll to position [444, 0]
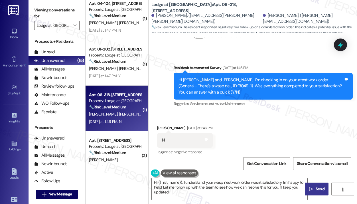
click at [264, 138] on div "Received via SMS [PERSON_NAME] [DATE] at 1:46 PM N Tags and notes Tagged as: Ne…" at bounding box center [252, 136] width 208 height 48
click at [264, 131] on div "Received via SMS [PERSON_NAME] [DATE] at 1:46 PM N Tags and notes Tagged as: Ne…" at bounding box center [252, 136] width 208 height 48
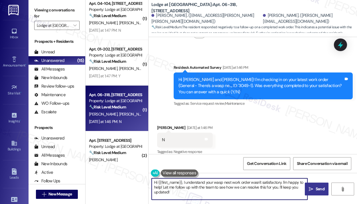
click at [219, 192] on textarea "Hi {{first_name}}, I understand your wasp nest work order wasn't satisfactory. …" at bounding box center [230, 188] width 156 height 21
drag, startPoint x: 219, startPoint y: 192, endPoint x: 150, endPoint y: 176, distance: 70.2
click at [151, 178] on div "Hi {{first_name}}, I understand your wasp nest work order wasn't satisfactory. …" at bounding box center [226, 189] width 156 height 22
paste textarea "I'm sorry to hear that you are not satisfied with the maintenance repair done o…"
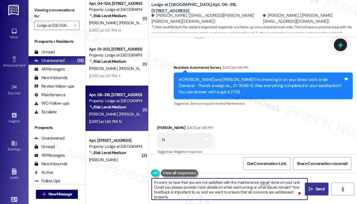
click at [153, 181] on textarea "I'm sorry to hear that you are not satisfied with the maintenance repair done o…" at bounding box center [230, 188] width 156 height 21
click at [211, 192] on textarea "Hi [PERSON_NAME]! I'm sorry to hear that you are not satisfied with the mainten…" at bounding box center [230, 188] width 156 height 21
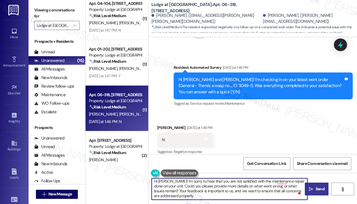
click at [224, 187] on textarea "Hi [PERSON_NAME]! I'm sorry to hear that you are not satisfied with the mainten…" at bounding box center [230, 188] width 156 height 21
type textarea "Hi [PERSON_NAME]! I'm sorry to hear that you are not satisfied with the mainten…"
click at [318, 188] on span "Send" at bounding box center [319, 189] width 9 height 6
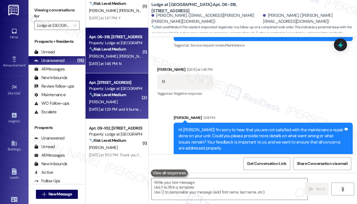
scroll to position [885, 0]
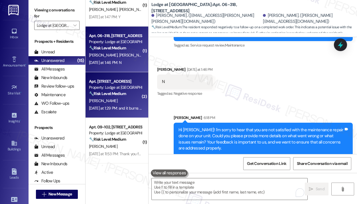
click at [125, 96] on strong "🔧 Risk Level: Medium" at bounding box center [107, 93] width 37 height 5
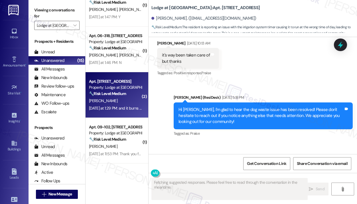
scroll to position [6955, 0]
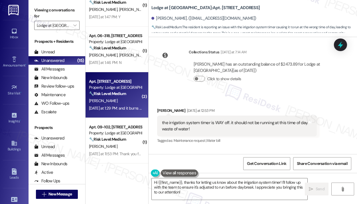
click at [252, 103] on div "Received via SMS [PERSON_NAME] [DATE] at 12:53 PM the irrigation system timer i…" at bounding box center [237, 126] width 168 height 46
click at [247, 106] on div "Received via SMS [PERSON_NAME] [DATE] at 12:53 PM the irrigation system timer i…" at bounding box center [252, 149] width 208 height 108
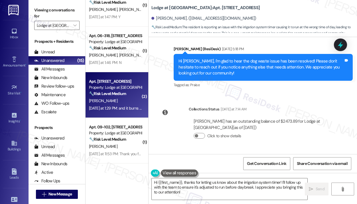
scroll to position [6926, 0]
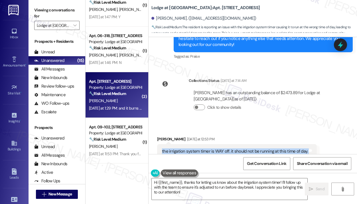
drag, startPoint x: 207, startPoint y: 107, endPoint x: 161, endPoint y: 103, distance: 46.8
click at [161, 144] on div "the irrigation system timer is WAY off. it should not be running at this time o…" at bounding box center [237, 154] width 160 height 21
copy div "the irrigation system timer is WAY off. it should not be running at this time o…"
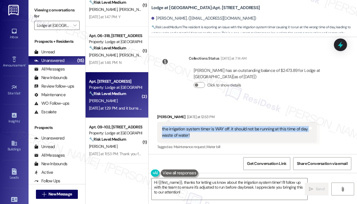
scroll to position [6955, 0]
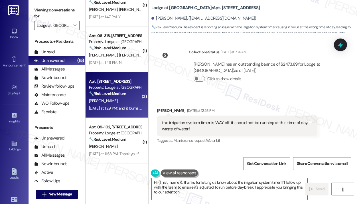
click at [221, 174] on div "and it burns up the grass. the system should start and end before daybreak." at bounding box center [207, 180] width 90 height 12
click at [223, 174] on div "and it burns up the grass. the system should start and end before daybreak." at bounding box center [207, 180] width 90 height 12
drag, startPoint x: 252, startPoint y: 134, endPoint x: 163, endPoint y: 126, distance: 89.3
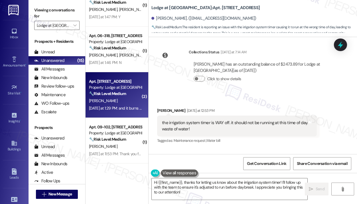
click at [163, 170] on div "and it burns up the grass. the system should start and end before daybreak. Tag…" at bounding box center [209, 180] width 104 height 21
copy div "and it burns up the grass. the system should start and end before daybreak. Tag…"
click at [232, 198] on textarea "Hi {{first_name}}, thanks for letting us know about the irrigation system timer…" at bounding box center [230, 188] width 156 height 21
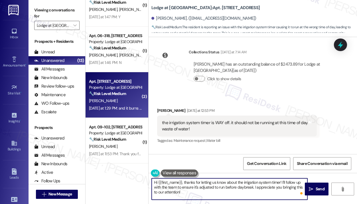
drag, startPoint x: 236, startPoint y: 194, endPoint x: 183, endPoint y: 184, distance: 53.5
click at [183, 184] on textarea "Hi {{first_name}}, thanks for letting us know about the irrigation system timer…" at bounding box center [230, 188] width 156 height 21
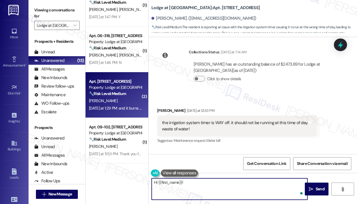
paste textarea "Thank you for reaching out — I understand you’re concerned that the irrigation …"
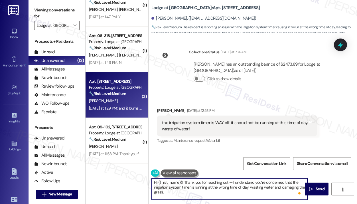
scroll to position [0, 0]
type textarea "Hi {{first_name}}! Thank you for reaching out — I understand you’re concerned t…"
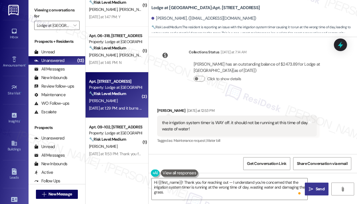
click at [313, 188] on icon "" at bounding box center [311, 189] width 4 height 5
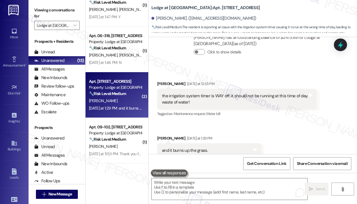
scroll to position [7019, 0]
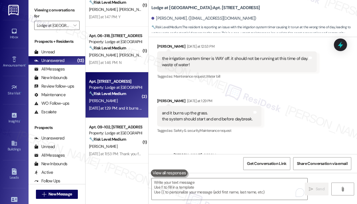
click at [309, 139] on div "Sent via SMS [PERSON_NAME] 6:23 PM Hi [PERSON_NAME]! Thank you for reaching out…" at bounding box center [252, 174] width 208 height 70
click at [295, 72] on div "Received via SMS [PERSON_NAME] [DATE] at 12:53 PM the irrigation system timer i…" at bounding box center [252, 84] width 208 height 108
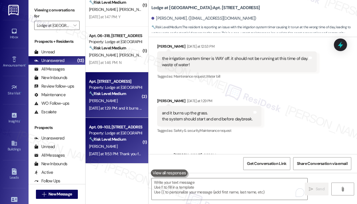
click at [124, 126] on div "Apt. 09-102, [STREET_ADDRESS]" at bounding box center [115, 127] width 53 height 6
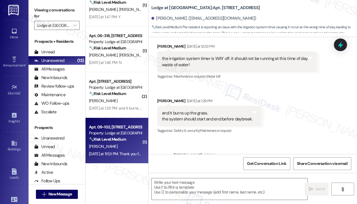
type textarea "Fetching suggested responses. Please feel free to read through the conversation…"
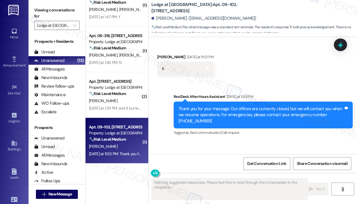
scroll to position [531, 0]
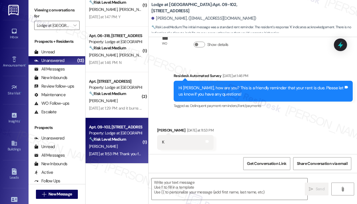
click at [284, 138] on div "Received via SMS [PERSON_NAME] [DATE] at 11:53 PM K Tags and notes" at bounding box center [252, 134] width 208 height 40
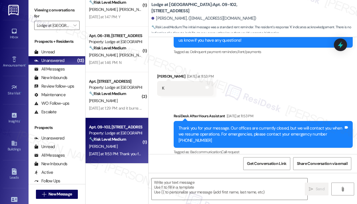
scroll to position [564, 0]
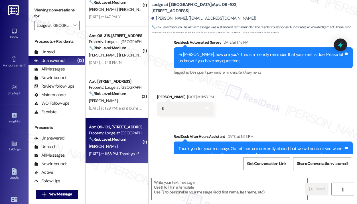
click at [283, 123] on div "Sent via SMS ResiDesk After Hours Assistant [DATE] at 11:53 PM Thank you for yo…" at bounding box center [252, 151] width 208 height 60
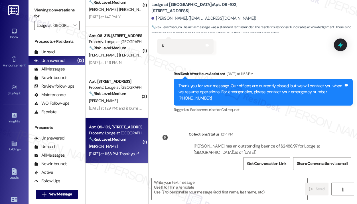
scroll to position [593, 0]
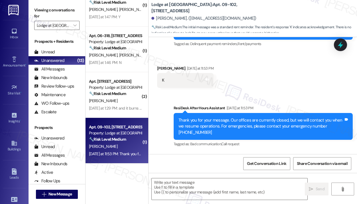
click at [297, 89] on div "Received via SMS [PERSON_NAME] [DATE] at 11:53 PM K Tags and notes" at bounding box center [252, 72] width 208 height 40
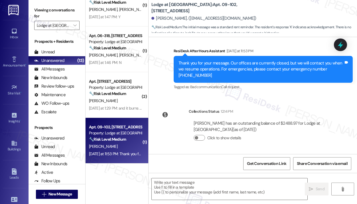
scroll to position [650, 0]
click at [229, 184] on textarea at bounding box center [230, 188] width 156 height 21
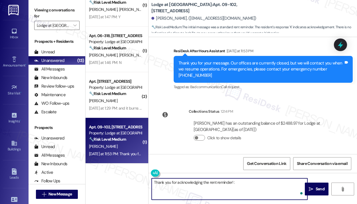
type textarea "Thank you for acknowledging the rent reminder! :)"
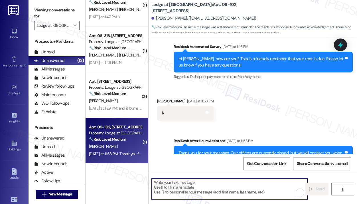
scroll to position [531, 0]
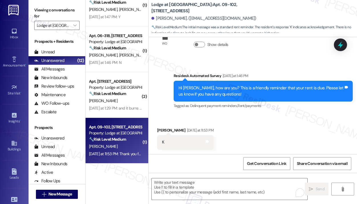
click at [278, 139] on div "Received via SMS [PERSON_NAME] [DATE] at 11:53 PM K Tags and notes" at bounding box center [252, 134] width 208 height 40
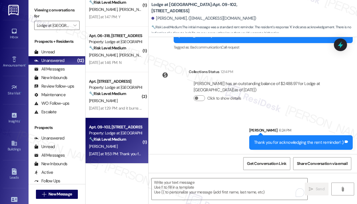
scroll to position [690, 0]
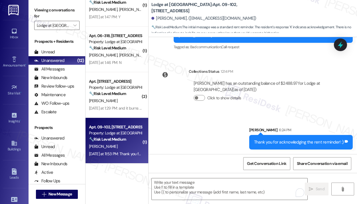
click at [106, 150] on div "[DATE] at 11:53 PM: Thank you for your message. Our offices are currently close…" at bounding box center [115, 153] width 54 height 7
click at [129, 136] on div "Property: Lodge at [GEOGRAPHIC_DATA]" at bounding box center [115, 133] width 53 height 6
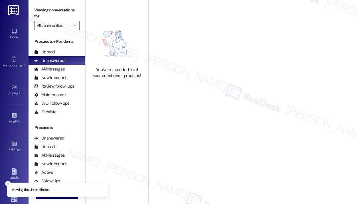
type input "Lodge at [GEOGRAPHIC_DATA]"
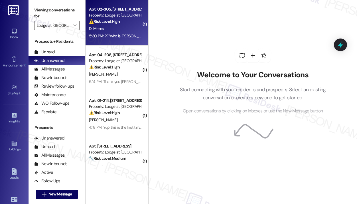
click at [132, 40] on div "5:30 PM: ???who is Jay anyway!??? thought i was texting kenni!??? who are u!???…" at bounding box center [115, 35] width 54 height 7
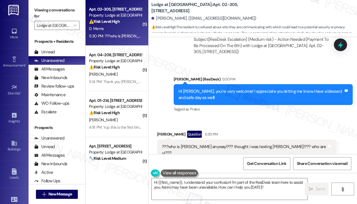
scroll to position [1014, 0]
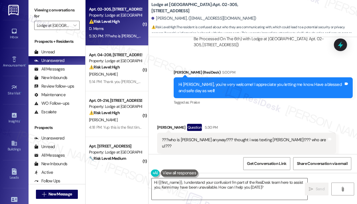
click at [205, 185] on textarea "Hi {{first_name}}, I understand your confusion! I'm part of the ResiDesk team h…" at bounding box center [230, 188] width 156 height 21
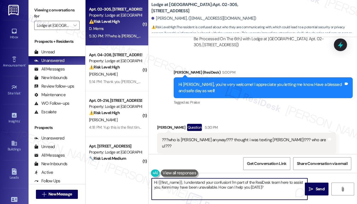
paste textarea "I’m Jay from the support team here to assist with any questions or concerns you…"
click at [275, 188] on textarea "I’m Jay from the support team here to assist with any questions or concerns you…" at bounding box center [230, 188] width 156 height 21
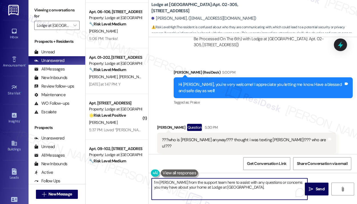
scroll to position [370, 0]
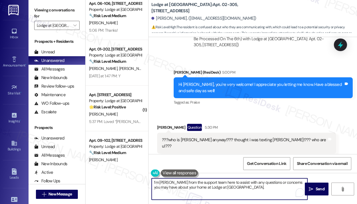
click at [264, 185] on textarea "I’m Jay from the support team here to assist with any questions or concerns you…" at bounding box center [230, 188] width 156 height 21
click at [154, 182] on textarea "I’m Jay from the support team here to assist with any questions or concerns you…" at bounding box center [230, 188] width 156 height 21
type textarea "Hi again, Diana! I’m Jay from the support team here to assist with any question…"
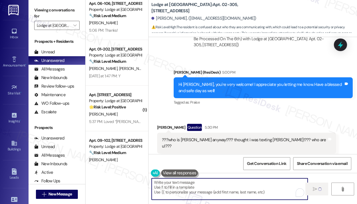
scroll to position [1014, 0]
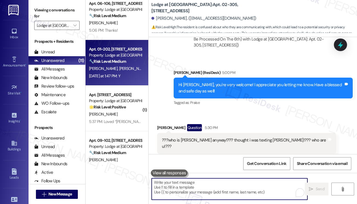
click at [107, 51] on div "Apt. 01-202, [STREET_ADDRESS]" at bounding box center [115, 49] width 53 height 6
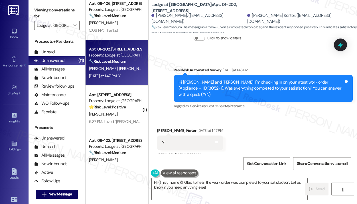
scroll to position [552, 0]
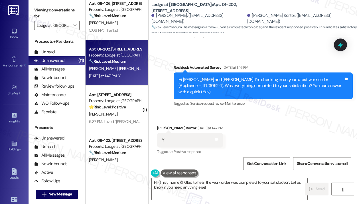
click at [266, 144] on div "Received via SMS Watson Kortor Yesterday at 1:47 PM Y Tags and notes Tagged as:…" at bounding box center [252, 136] width 208 height 48
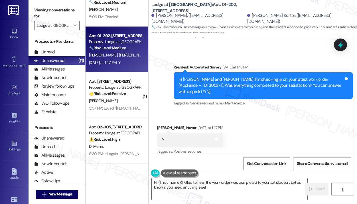
scroll to position [338, 0]
drag, startPoint x: 204, startPoint y: 105, endPoint x: 205, endPoint y: 108, distance: 2.9
click at [204, 105] on div "Survey, sent via SMS Residesk Automated Survey Yesterday at 1:46 PM Hi Sarnoh a…" at bounding box center [263, 86] width 188 height 52
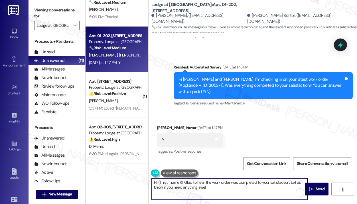
drag, startPoint x: 217, startPoint y: 187, endPoint x: 154, endPoint y: 180, distance: 64.2
click at [154, 180] on textarea "Hi {{first_name}}! Glad to hear the work order was completed to your satisfacti…" at bounding box center [230, 188] width 156 height 21
paste textarea "That’s wonderful to hear! We’re so glad that you’re satisfied with the recent w…"
click at [225, 192] on textarea "That’s wonderful to hear! We’re so glad that you’re satisfied with the recent w…" at bounding box center [230, 188] width 156 height 21
type textarea "That’s wonderful to hear! We’re so glad that you’re satisfied with the recent w…"
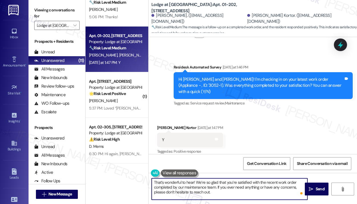
click at [279, 137] on div "Received via SMS Watson Kortor Yesterday at 1:47 PM Y Tags and notes Tagged as:…" at bounding box center [252, 136] width 208 height 48
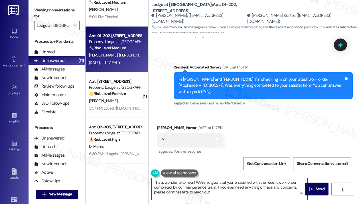
click at [249, 193] on textarea "That’s wonderful to hear! We’re so glad that you’re satisfied with the recent w…" at bounding box center [230, 188] width 156 height 21
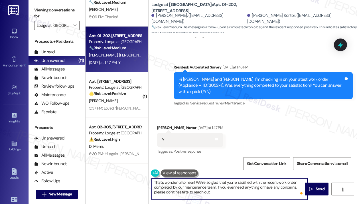
click at [248, 193] on textarea "That’s wonderful to hear! We’re so glad that you’re satisfied with the recent w…" at bounding box center [230, 188] width 156 height 21
click at [248, 192] on textarea "That’s wonderful to hear! We’re so glad that you’re satisfied with the recent w…" at bounding box center [230, 188] width 156 height 21
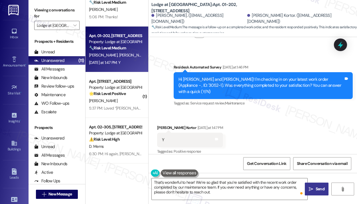
click at [312, 190] on icon "" at bounding box center [311, 189] width 4 height 5
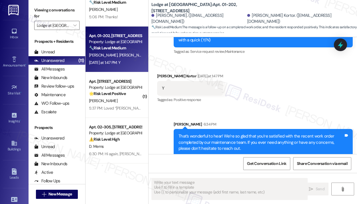
scroll to position [604, 0]
click at [75, 26] on icon "" at bounding box center [74, 25] width 3 height 5
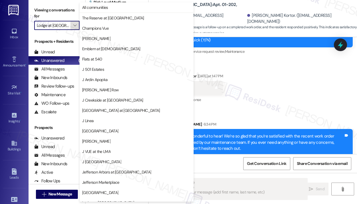
scroll to position [88, 0]
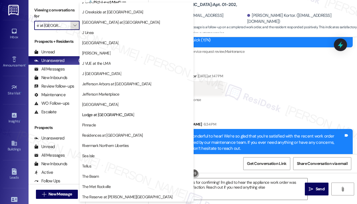
type textarea "Hi {{first_name}}, thanks for confirming! I'm glad to hear the appliance work o…"
click at [100, 105] on span "Jefferson Somerset Park" at bounding box center [100, 104] width 36 height 6
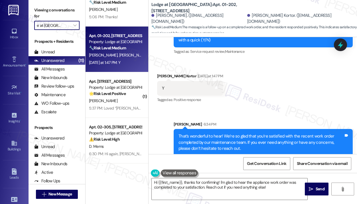
type input "Jefferson Somerset Park"
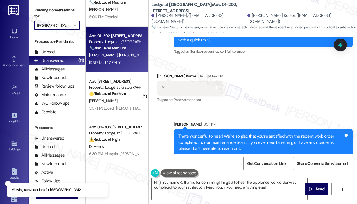
scroll to position [110, 0]
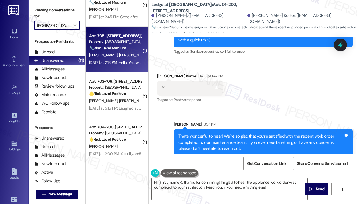
click at [117, 62] on div "Yesterday at 2:18 PM: Hello! Yes, we have until the 5th to submit rent, correct…" at bounding box center [149, 62] width 121 height 5
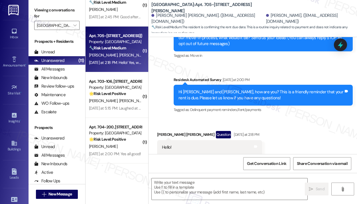
type textarea "Fetching suggested responses. Please feel free to read through the conversation…"
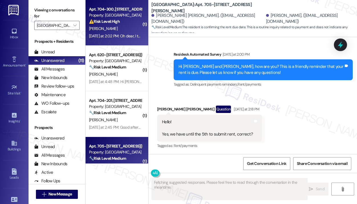
click at [117, 38] on div "Yesterday at 2:02 PM: Oh dear, I thought I had taken it down. Let me look at my…" at bounding box center [158, 35] width 139 height 5
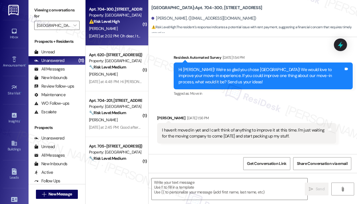
type textarea "Fetching suggested responses. Please feel free to read through the conversation…"
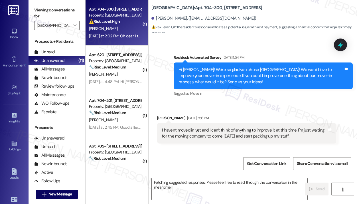
scroll to position [8585, 0]
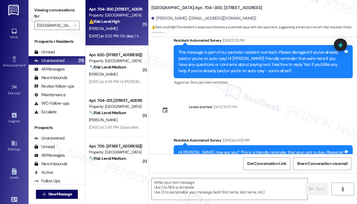
click at [284, 179] on div "Received via SMS Kristine Newcomer Yesterday at 2:02 PM Oh dear, I thought I ha…" at bounding box center [252, 203] width 208 height 48
click at [282, 179] on div "Received via SMS Kristine Newcomer Yesterday at 2:02 PM Oh dear, I thought I ha…" at bounding box center [252, 203] width 208 height 48
click at [246, 203] on div "Oh dear, I thought I had taken it down. Let me look at my account." at bounding box center [221, 207] width 118 height 6
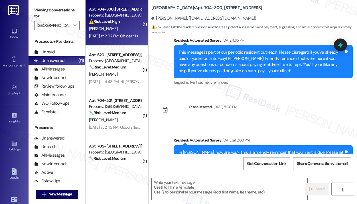
copy div "Oh dear, I thought I had taken it down. Let me look at my account. Tags and not…"
click at [182, 185] on textarea at bounding box center [230, 188] width 156 height 21
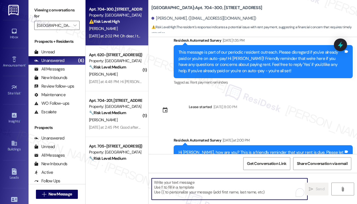
paste textarea "Thank you for reaching out — were you able to review your account and make the …"
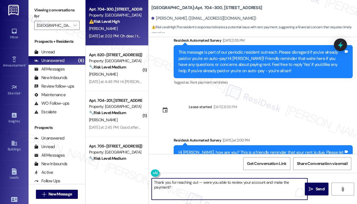
click at [197, 182] on textarea "Thank you for reaching out — were you able to review your account and make the …" at bounding box center [230, 188] width 156 height 21
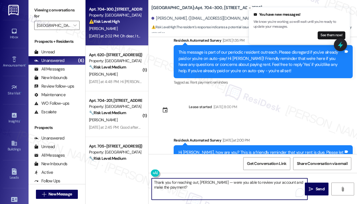
click at [282, 189] on textarea "Thank you for reaching out, Kristine — were you able to review your account and…" at bounding box center [230, 188] width 156 height 21
type textarea "Thank you for reaching out, Kristine — were you able to review your account and…"
click at [317, 191] on span "Send" at bounding box center [319, 189] width 9 height 6
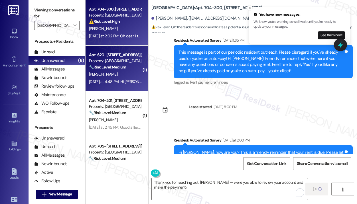
click at [112, 74] on div "L. Lawrenz" at bounding box center [115, 74] width 54 height 7
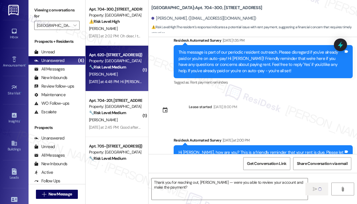
type textarea "Fetching suggested responses. Please feel free to read through the conversation…"
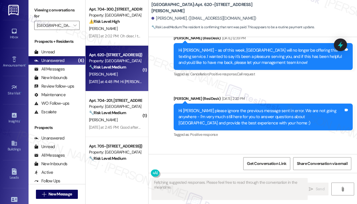
scroll to position [4040, 0]
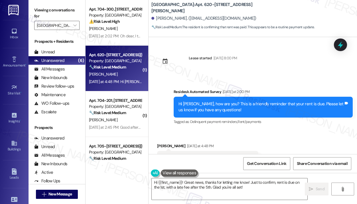
click at [276, 130] on div "Received via SMS Laurie Lawrenz Yesterday at 4:48 PM Hi Jay! I paid the rent th…" at bounding box center [252, 154] width 208 height 48
click at [259, 188] on textarea "Hi {{first_name}}! Great news, thanks for letting me know! Just to confirm, ren…" at bounding box center [230, 188] width 156 height 21
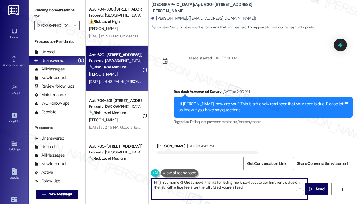
drag, startPoint x: 250, startPoint y: 181, endPoint x: 254, endPoint y: 195, distance: 14.7
click at [254, 195] on textarea "Hi {{first_name}}! Great news, thanks for letting me know! Just to confirm, ren…" at bounding box center [230, 188] width 156 height 21
type textarea "Hi {{first_name}}! Great news, thanks for letting me know!"
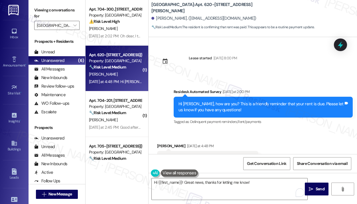
click at [243, 135] on div "Received via SMS Laurie Lawrenz Yesterday at 4:48 PM Hi Jay! I paid the rent th…" at bounding box center [252, 154] width 208 height 48
click at [320, 187] on span "Send" at bounding box center [319, 189] width 9 height 6
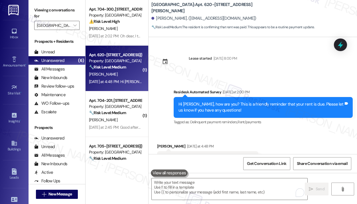
scroll to position [4079, 0]
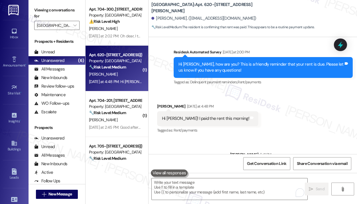
click at [209, 139] on div "Sent via SMS Sarah 6:41 PM Hi Laurie! Great news, thanks for letting me know! T…" at bounding box center [252, 159] width 208 height 40
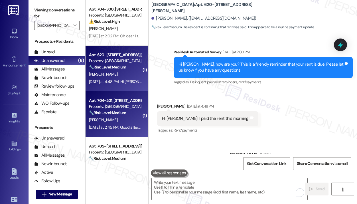
click at [129, 117] on div "A. Sutton" at bounding box center [115, 119] width 54 height 7
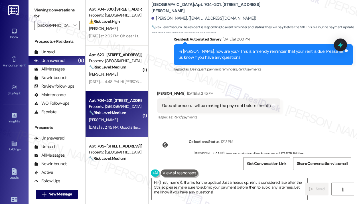
scroll to position [4860, 0]
click at [250, 103] on div "Good afternoon. I will be making the payment before the 5th." at bounding box center [216, 106] width 109 height 6
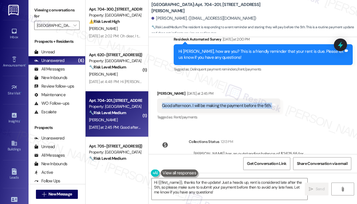
click at [250, 103] on div "Good afternoon. I will be making the payment before the 5th." at bounding box center [216, 106] width 109 height 6
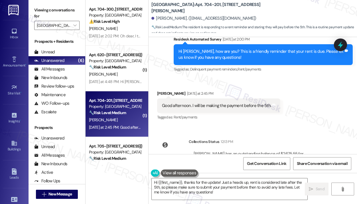
click at [279, 134] on div "Collections Status 12:13 PM Aretha Sutton has an outstanding balance of $2675.5…" at bounding box center [247, 159] width 188 height 50
drag, startPoint x: 192, startPoint y: 74, endPoint x: 273, endPoint y: 74, distance: 80.9
click at [273, 98] on div "Good afternoon. I will be making the payment before the 5th. Tags and notes" at bounding box center [218, 105] width 123 height 15
copy div "I will be making the payment before the 5th. Tags and notes"
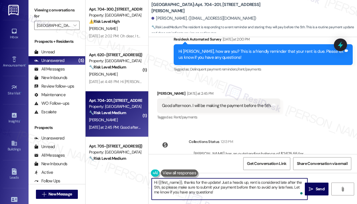
drag, startPoint x: 225, startPoint y: 195, endPoint x: 183, endPoint y: 183, distance: 43.1
click at [183, 183] on textarea "Hi {{first_name}}, thanks for the update! Just a heads up, rent is considered l…" at bounding box center [230, 188] width 156 height 21
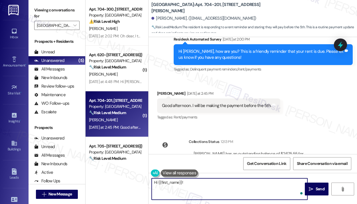
paste textarea "Thank you for reaching out — I understand you’ll be making the payment before t…"
type textarea "Hi {{first_name}}! Thank you for reaching out — I understand you’ll be making t…"
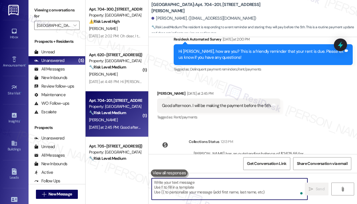
scroll to position [4801, 0]
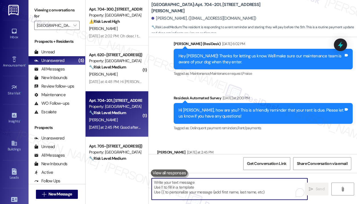
click at [272, 149] on div "Aretha Sutton Yesterday at 2:45 PM" at bounding box center [218, 153] width 123 height 8
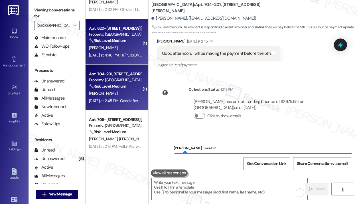
scroll to position [57, 0]
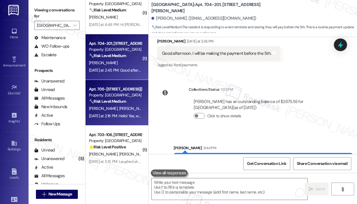
click at [123, 100] on strong "🔧 Risk Level: Medium" at bounding box center [107, 101] width 37 height 5
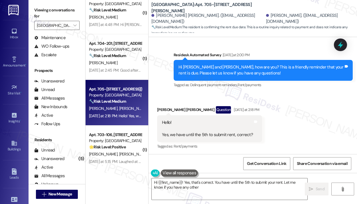
scroll to position [103, 0]
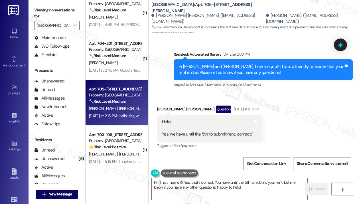
click at [302, 112] on div "Received via SMS Laura Gutierrez Olivares Question Yesterday at 2:18 PM Hello! …" at bounding box center [252, 124] width 208 height 62
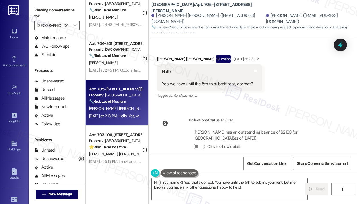
scroll to position [162, 0]
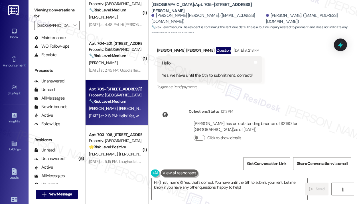
click at [206, 74] on div "Hello! Yes, we have until the 5th to submit rent, correct?" at bounding box center [207, 69] width 91 height 18
copy div "Yes, we have until the 5th to submit rent, correct? Tags and notes"
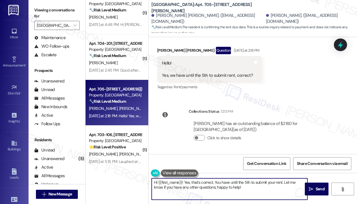
drag, startPoint x: 246, startPoint y: 190, endPoint x: 183, endPoint y: 180, distance: 64.0
click at [183, 180] on textarea "Hi {{first_name}}! Yes, that's correct. You have until the 5th to submit your r…" at bounding box center [230, 188] width 156 height 21
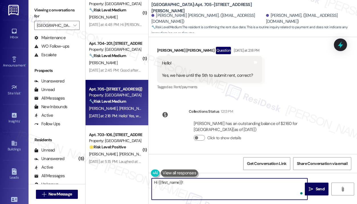
paste textarea "Thank you for reaching out — I understand you’re asking about the rent being du…"
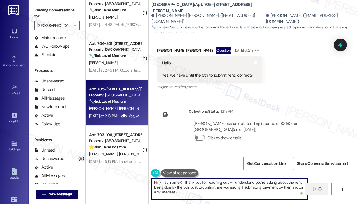
type textarea "Fetching suggested responses. Please feel free to read through the conversation…"
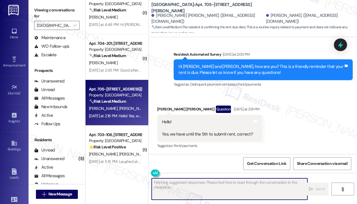
scroll to position [110, 0]
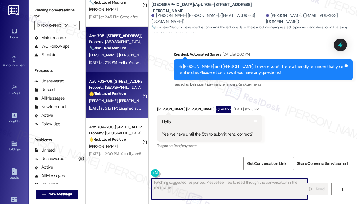
click at [131, 97] on div "🌟 Risk Level: Positive The resident is reacting to a friendly rent reminder. Th…" at bounding box center [115, 94] width 53 height 6
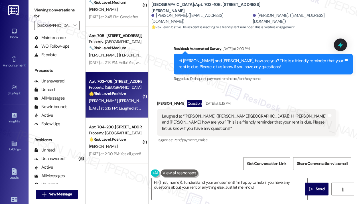
scroll to position [1148, 0]
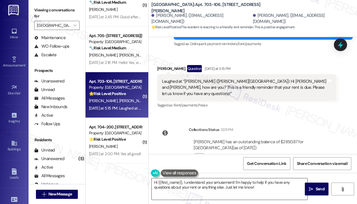
click at [242, 188] on textarea "Hi {{first_name}}, I understand your amusement! I'm happy to help if you have a…" at bounding box center [230, 188] width 156 height 21
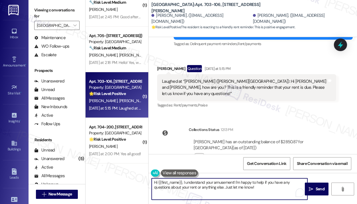
drag, startPoint x: 263, startPoint y: 187, endPoint x: 171, endPoint y: 167, distance: 94.3
click at [152, 178] on div "Hi {{first_name}}, I understand your amusement! I'm happy to help if you have a…" at bounding box center [226, 189] width 156 height 22
type textarea "Thank you for acknowledging the rent reminder, Benjamin! Please let me know if …"
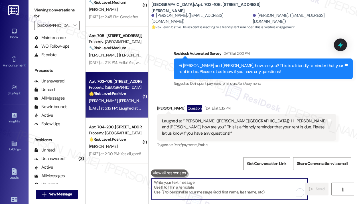
scroll to position [1194, 0]
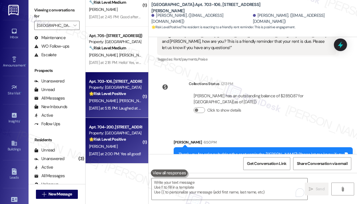
click at [115, 131] on div "Property: Jefferson Somerset Park" at bounding box center [115, 133] width 53 height 6
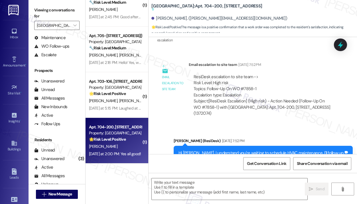
type textarea "Fetching suggested responses. Please feel free to read through the conversation…"
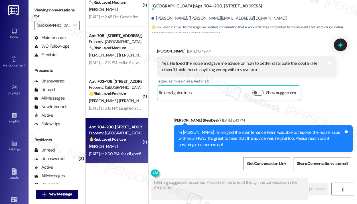
scroll to position [1162, 0]
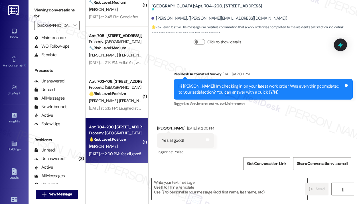
click at [192, 182] on textarea at bounding box center [230, 188] width 156 height 21
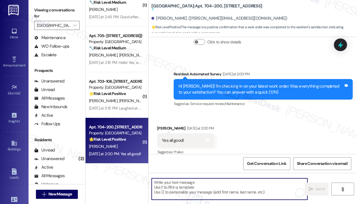
scroll to position [1162, 0]
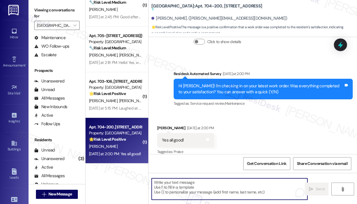
click at [232, 188] on textarea "To enrich screen reader interactions, please activate Accessibility in Grammarl…" at bounding box center [230, 188] width 156 height 21
paste textarea "That’s wonderful to hear! We’re so glad that you’re satisfied with the recent w…"
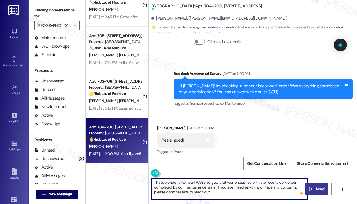
type textarea "That’s wonderful to hear! We’re so glad that you’re satisfied with the recent w…"
click at [313, 186] on span " Send" at bounding box center [317, 189] width 18 height 6
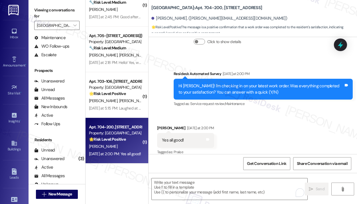
scroll to position [1199, 0]
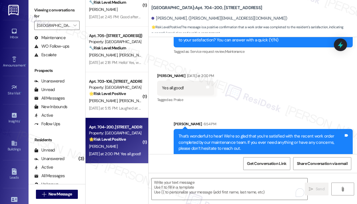
click at [295, 108] on div "Sent via SMS Sarah 6:54 PM That’s wonderful to hear! We’re so glad that you’re …" at bounding box center [252, 134] width 208 height 52
click at [73, 27] on span "" at bounding box center [74, 25] width 5 height 9
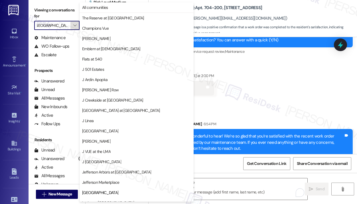
scroll to position [88, 0]
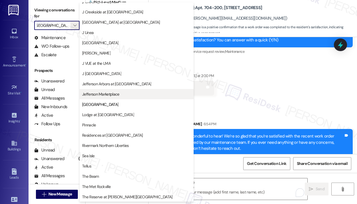
click at [121, 93] on span "Jefferson Marketplace" at bounding box center [136, 94] width 109 height 6
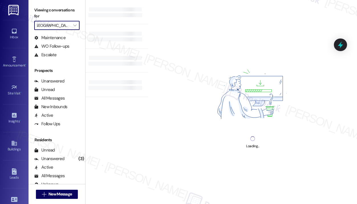
type input "Jefferson Marketplace"
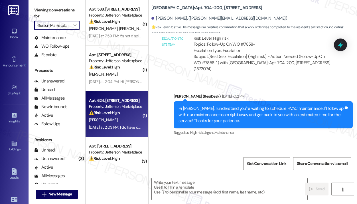
type textarea "Fetching suggested responses. Please feel free to read through the conversation…"
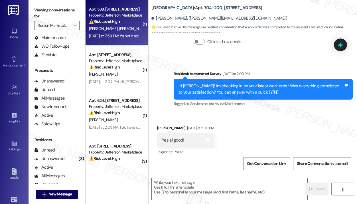
scroll to position [0, 0]
click at [107, 36] on div "Yesterday at 7:59 PM: It's not displaying a charge at all. Yesterday at 7:59 PM…" at bounding box center [131, 35] width 84 height 5
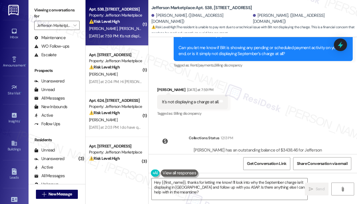
scroll to position [718, 0]
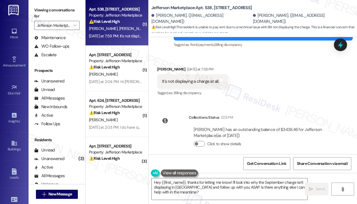
click at [205, 78] on div "It's not displaying a charge at all." at bounding box center [190, 81] width 57 height 6
copy div "It's not displaying a charge at all. Tags and notes"
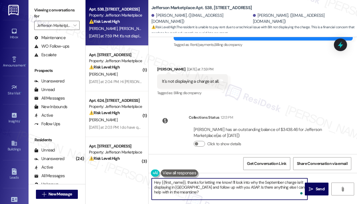
drag, startPoint x: 191, startPoint y: 195, endPoint x: 148, endPoint y: 180, distance: 45.2
click at [148, 180] on div "Hey {{first_name}}, thanks for letting me know! I'll look into why the Septembe…" at bounding box center [226, 189] width 156 height 22
paste textarea "Thank you for reaching out — I understand no charge is displaying. Could you tr…"
click at [263, 188] on textarea "Thank you for reaching out — I understand no charge is displaying. Could you tr…" at bounding box center [230, 188] width 156 height 21
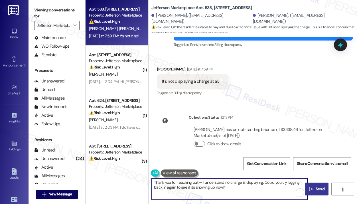
type textarea "Thank you for reaching out — I understand no charge is displaying. Could you tr…"
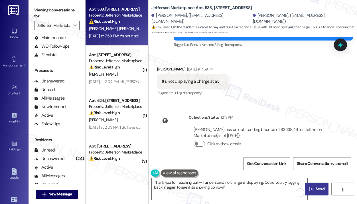
click at [312, 190] on icon "" at bounding box center [311, 189] width 4 height 5
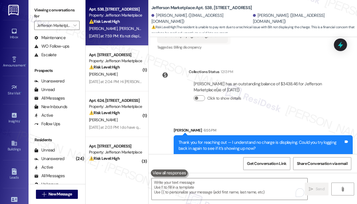
scroll to position [764, 0]
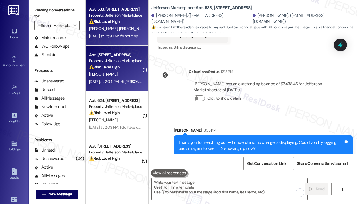
click at [136, 85] on div "Apt. 413, 1550 7th St NW Property: Jefferson Marketplace ⚠️ Risk Level: High Th…" at bounding box center [116, 69] width 63 height 46
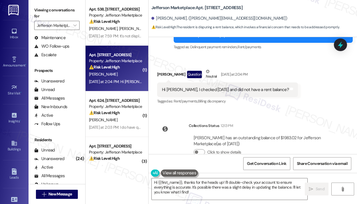
scroll to position [575, 0]
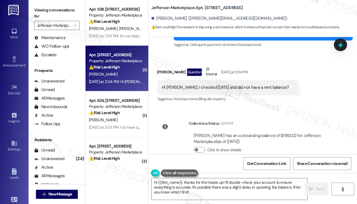
click at [237, 84] on div "Hi Jay, I checked yesterday and did not have a rent balance?" at bounding box center [225, 87] width 127 height 6
click at [238, 84] on div "Hi Jay, I checked yesterday and did not have a rent balance?" at bounding box center [225, 87] width 127 height 6
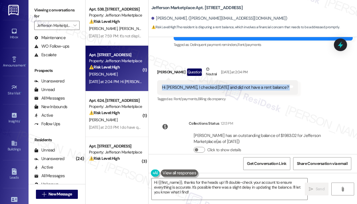
click at [238, 84] on div "Hi Jay, I checked yesterday and did not have a rent balance?" at bounding box center [225, 87] width 127 height 6
copy div "Hi Jay, I checked yesterday and did not have a rent balance? Tags and notes"
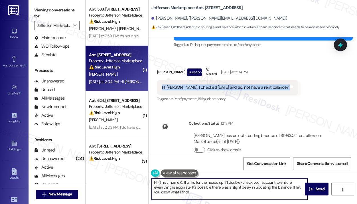
click at [201, 193] on textarea "Hi {{first_name}}, thanks for the heads up! I'll double-check your account to e…" at bounding box center [230, 188] width 156 height 21
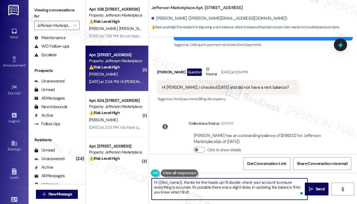
drag, startPoint x: 205, startPoint y: 194, endPoint x: 184, endPoint y: 183, distance: 23.3
click at [184, 183] on textarea "Hi {{first_name}}, thanks for the heads up! I'll double-check your account to e…" at bounding box center [230, 188] width 156 height 21
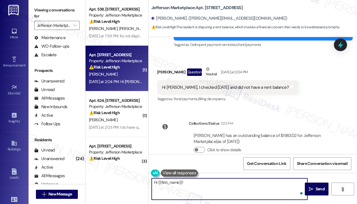
paste textarea "Thank you for reaching out — I understand you checked yesterday and didn’t see …"
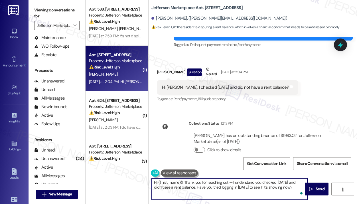
click at [328, 102] on div "Lease started Apr 30, 2025 at 8:00 PM Survey, sent via SMS Residesk Automated S…" at bounding box center [252, 95] width 208 height 117
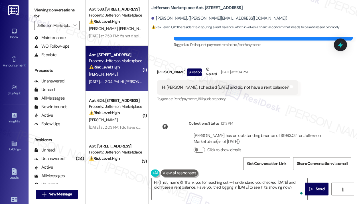
click at [328, 96] on div "Lease started Apr 30, 2025 at 8:00 PM Survey, sent via SMS Residesk Automated S…" at bounding box center [252, 95] width 208 height 117
click at [327, 96] on div "Lease started Apr 30, 2025 at 8:00 PM Survey, sent via SMS Residesk Automated S…" at bounding box center [252, 95] width 208 height 117
click at [325, 102] on div "Lease started Apr 30, 2025 at 8:00 PM Survey, sent via SMS Residesk Automated S…" at bounding box center [252, 95] width 208 height 117
click at [303, 98] on div "Lease started Apr 30, 2025 at 8:00 PM Survey, sent via SMS Residesk Automated S…" at bounding box center [252, 95] width 208 height 117
click at [256, 184] on textarea "Hi {{first_name}}! Thank you for reaching out — I understand you checked yester…" at bounding box center [230, 188] width 156 height 21
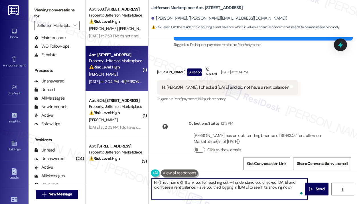
drag, startPoint x: 291, startPoint y: 188, endPoint x: 186, endPoint y: 182, distance: 105.0
click at [185, 182] on textarea "Hi {{first_name}}! Thank you for reaching out — I understand you checked yester…" at bounding box center [230, 188] width 156 height 21
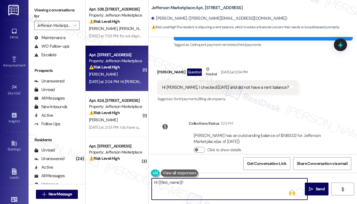
paste textarea "Thank you for reaching out — I understand you checked yesterday and didn’t see …"
type textarea "Hi {{first_name}}! Thank you for reaching out — I understand you checked yester…"
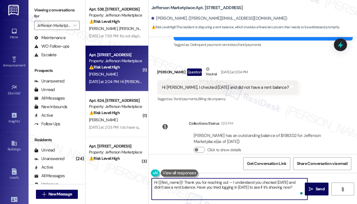
click at [293, 184] on textarea "Hi {{first_name}}! Thank you for reaching out — I understand you checked yester…" at bounding box center [230, 188] width 156 height 21
click at [275, 186] on textarea "Hi {{first_name}}! Thank you for reaching out — I understand you checked yester…" at bounding box center [230, 188] width 156 height 21
click at [310, 189] on icon "" at bounding box center [311, 189] width 4 height 5
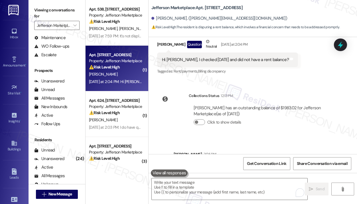
scroll to position [666, 0]
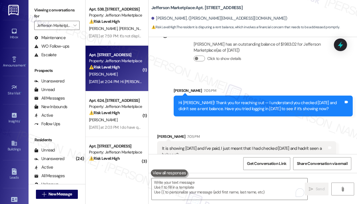
click at [160, 95] on div "Sent via SMS Sarah 7:05 PM Hi Andrew! Thank you for reaching out — I understand…" at bounding box center [252, 98] width 208 height 46
click at [157, 100] on div "Sent via SMS Sarah 7:05 PM Hi Andrew! Thank you for reaching out — I understand…" at bounding box center [252, 98] width 208 height 46
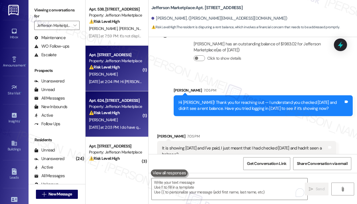
click at [121, 122] on div "K. Butler-Bey" at bounding box center [115, 119] width 54 height 7
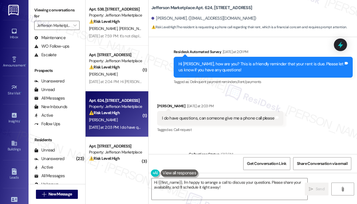
scroll to position [142, 0]
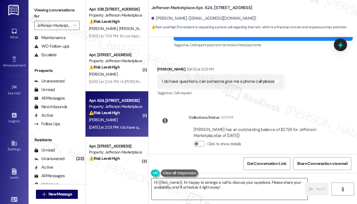
click at [233, 189] on textarea "Hi {{first_name}}, I'm happy to arrange a call to discuss your questions. Pleas…" at bounding box center [230, 188] width 156 height 21
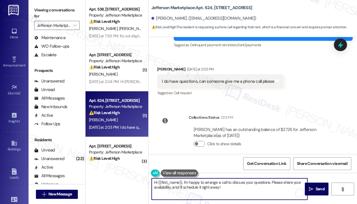
click at [227, 78] on div "I do have questions, can someone give me a phone call please" at bounding box center [218, 81] width 112 height 6
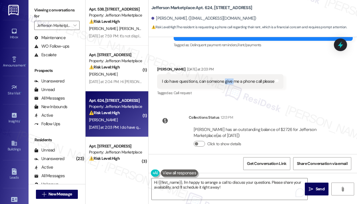
click at [227, 78] on div "I do have questions, can someone give me a phone call please" at bounding box center [218, 81] width 112 height 6
click at [228, 78] on div "I do have questions, can someone give me a phone call please" at bounding box center [218, 81] width 112 height 6
copy div "I do have questions, can someone give me a phone call please Tags and notes"
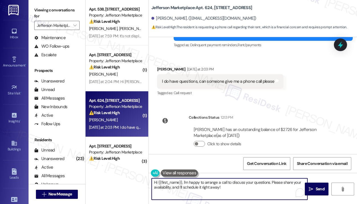
drag, startPoint x: 239, startPoint y: 190, endPoint x: 183, endPoint y: 182, distance: 56.3
click at [183, 182] on textarea "Hi {{first_name}}, I'm happy to arrange a call to discuss your questions. Pleas…" at bounding box center [230, 188] width 156 height 21
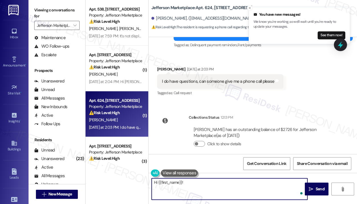
paste textarea "Thank you for reaching out — I’m unable to place or receive calls on this SMS l…"
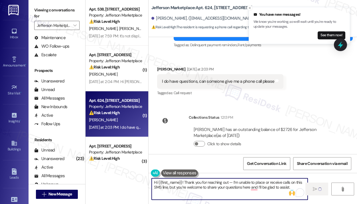
type textarea "Hi {{first_name}}! Thank you for reaching out — I’m unable to place or receive …"
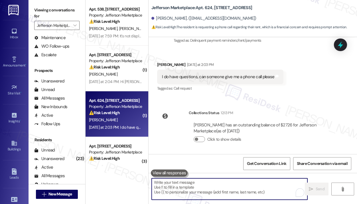
scroll to position [188, 0]
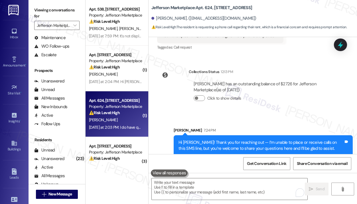
click at [236, 105] on div "Collections Status 12:13 PM Kim Butler-Bey has an outstanding balance of $2726 …" at bounding box center [247, 89] width 188 height 50
click at [260, 46] on div "Received via SMS Kim Butler-Bey Yesterday at 2:03 PM I do have questions, can s…" at bounding box center [220, 36] width 135 height 40
click at [212, 123] on div "Sent via SMS Sarah 7:24 PM Hi Kim! Thank you for reaching out — I’m unable to p…" at bounding box center [263, 141] width 188 height 37
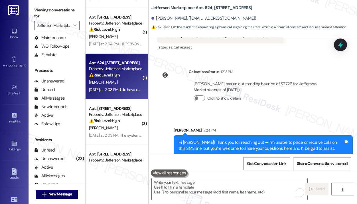
scroll to position [85, 0]
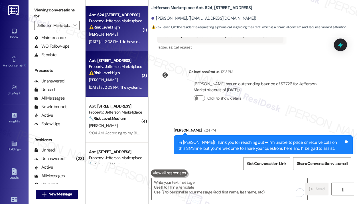
click at [123, 89] on div "Yesterday at 2:03 PM: The system says my balance is $0 Yesterday at 2:03 PM: Th…" at bounding box center [133, 87] width 89 height 5
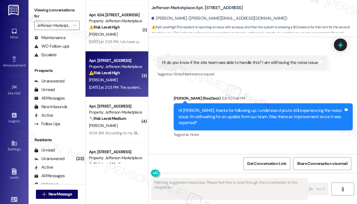
scroll to position [2261, 0]
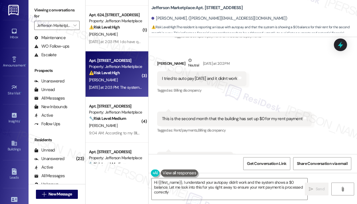
type textarea "Hi {{first_name}}, I understand your autopay didn't work and the system shows a…"
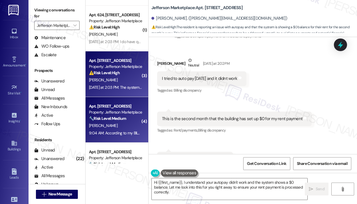
click at [121, 112] on div "Property: Jefferson Marketplace" at bounding box center [115, 112] width 53 height 6
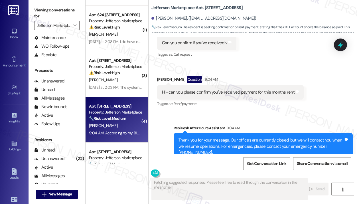
scroll to position [1074, 0]
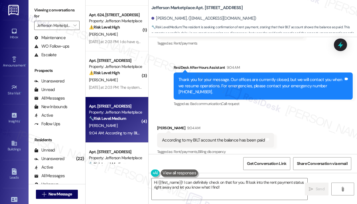
click at [291, 104] on div "Sent via SMS ResiDesk After Hours Assistant 9:04 AM Thank you for your message.…" at bounding box center [263, 86] width 188 height 52
click at [244, 189] on textarea "Hi {{first_name}}! I can definitely check on that for you. I'll look into the r…" at bounding box center [230, 188] width 156 height 21
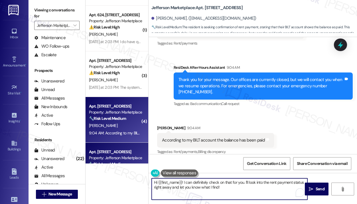
drag, startPoint x: 234, startPoint y: 188, endPoint x: 142, endPoint y: 163, distance: 95.1
click at [142, 163] on div "Apt. 538, 1550 7th St NW Property: Jefferson Marketplace ⚠️ Risk Level: High Th…" at bounding box center [220, 102] width 271 height 204
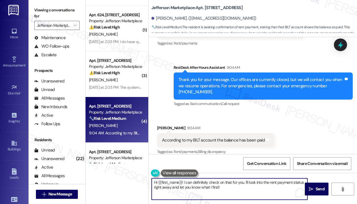
paste textarea "Thanks for letting us know you've already paid. We appreciate you keeping your …"
type textarea "Hi {{first_name}}! Thanks for letting us know you've already paid. We appreciat…"
click at [312, 187] on icon "" at bounding box center [311, 189] width 4 height 5
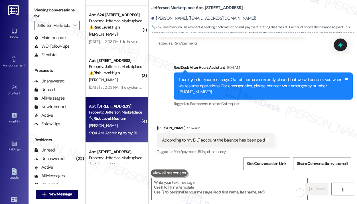
click at [259, 105] on div "Sent via SMS ResiDesk After Hours Assistant 9:04 AM Thank you for your message.…" at bounding box center [263, 86] width 188 height 52
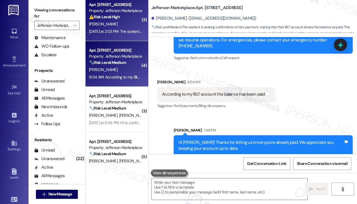
scroll to position [142, 0]
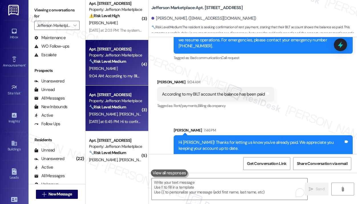
click at [125, 101] on div "Property: Jefferson Marketplace" at bounding box center [115, 101] width 53 height 6
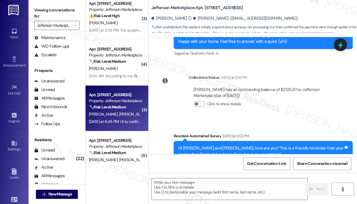
type textarea "Fetching suggested responses. Please feel free to read through the conversation…"
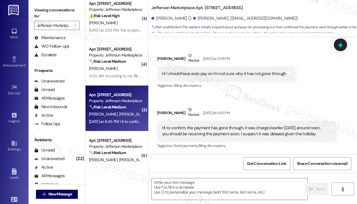
scroll to position [317, 0]
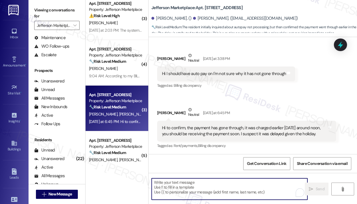
click at [220, 184] on textarea "To enrich screen reader interactions, please activate Accessibility in Grammarl…" at bounding box center [230, 188] width 156 height 21
paste textarea "Hi {{first_name}}! Thanks for letting us know you've already paid. We appreciat…"
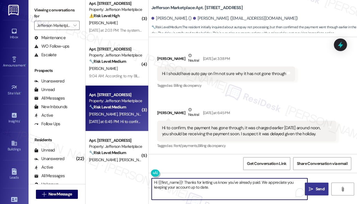
type textarea "Hi {{first_name}}! Thanks for letting us know you've already paid. We appreciat…"
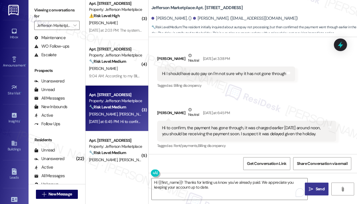
click at [313, 188] on span " Send" at bounding box center [317, 189] width 18 height 6
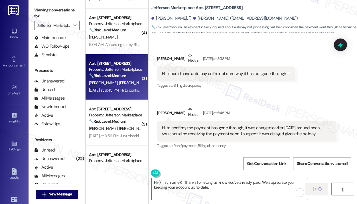
scroll to position [199, 0]
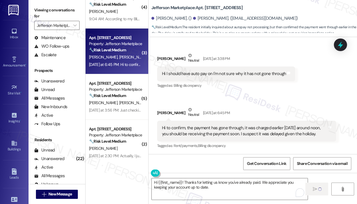
click at [131, 102] on div "M. Walsh S. Vyskocil" at bounding box center [115, 102] width 54 height 7
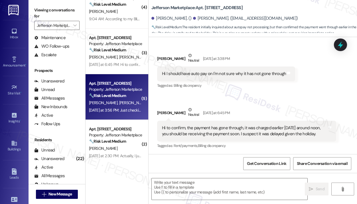
scroll to position [317, 0]
type textarea "Fetching suggested responses. Please feel free to read through the conversation…"
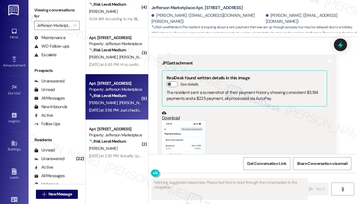
scroll to position [700, 0]
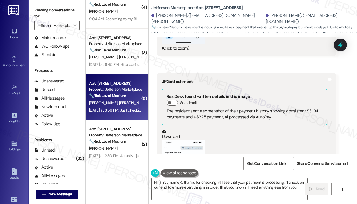
type textarea "Hi {{first_name}}, thanks for checking in! I see that your payment is processin…"
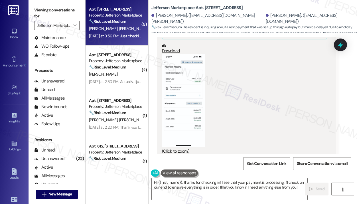
scroll to position [285, 0]
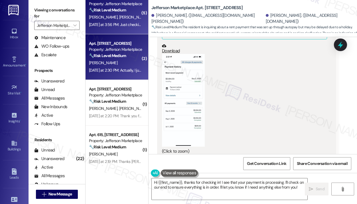
click at [127, 70] on div "Yesterday at 2:30 PM: Actually, I just saw that the autopayment was processed t…" at bounding box center [157, 70] width 137 height 5
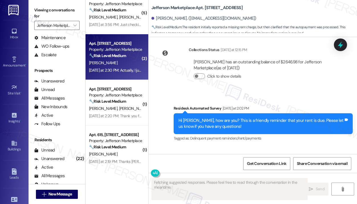
scroll to position [610, 0]
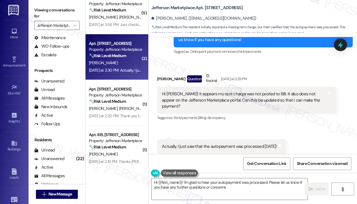
type textarea "Hi {{first_name}}! I'm glad to hear your autopayment was processed. Please let …"
click at [241, 188] on textarea "Hi {{first_name}}! I'm glad to hear your autopayment was processed. Please let …" at bounding box center [230, 188] width 156 height 21
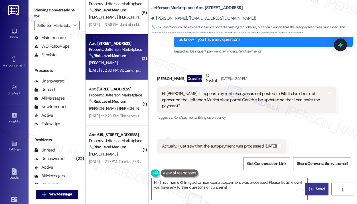
click at [315, 190] on span "Send" at bounding box center [319, 189] width 9 height 6
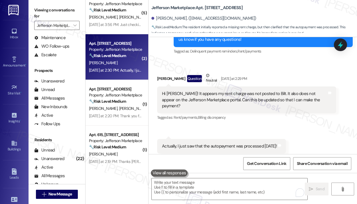
scroll to position [610, 0]
click at [277, 68] on div "Received via SMS Jasmine Kelekay Question Neutral Yesterday at 2:29 PM Hi Jay! …" at bounding box center [247, 97] width 188 height 58
click at [312, 135] on div "Received via SMS Jasmine Kelekay Question Neutral Yesterday at 2:29 PM Hi Jay! …" at bounding box center [252, 113] width 208 height 106
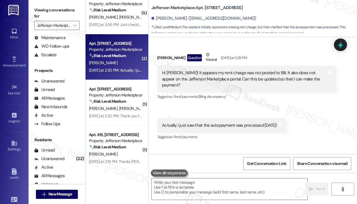
scroll to position [657, 0]
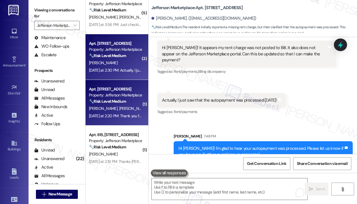
click at [130, 116] on div "Yesterday at 2:20 PM: Thank you for the reminder, just paid! Yesterday at 2:20 …" at bounding box center [135, 115] width 92 height 5
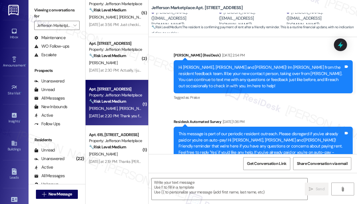
type textarea "Fetching suggested responses. Please feel free to read through the conversation…"
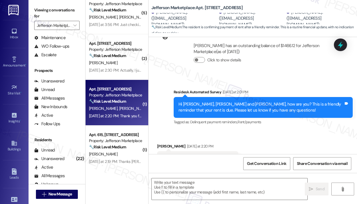
scroll to position [469, 0]
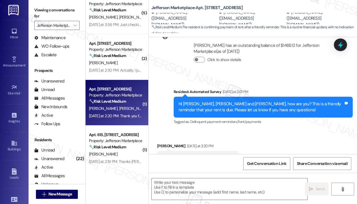
click at [277, 130] on div "Received via SMS Ashlyn Osborne Yesterday at 2:20 PM Thank you for the reminder…" at bounding box center [252, 154] width 208 height 48
click at [206, 183] on textarea at bounding box center [230, 188] width 156 height 21
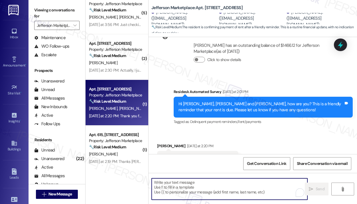
paste textarea "Hi {{first_name}}! Thanks for letting us know you've already paid. We appreciat…"
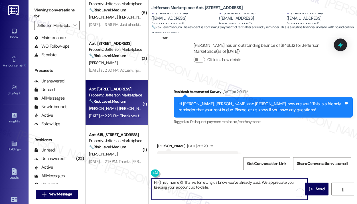
click at [228, 187] on textarea "Hi {{first_name}}! Thanks for letting us know you've already paid. We appreciat…" at bounding box center [230, 188] width 156 height 21
type textarea "Hi {{first_name}}! Thanks for letting us know you've already paid. We appreciat…"
click at [311, 188] on icon "" at bounding box center [311, 189] width 4 height 5
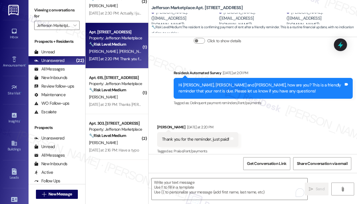
scroll to position [514, 0]
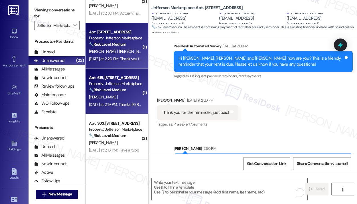
click at [134, 95] on div "J. Chinuntdet" at bounding box center [115, 96] width 54 height 7
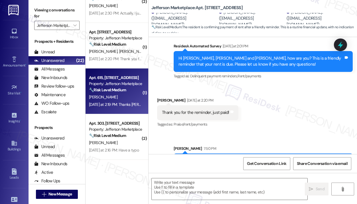
type textarea "Fetching suggested responses. Please feel free to read through the conversation…"
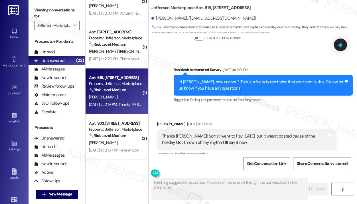
scroll to position [596, 0]
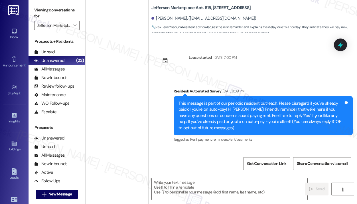
scroll to position [596, 0]
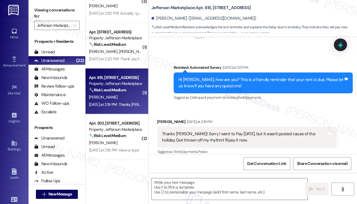
click at [241, 106] on div "Received via SMS Jason Chinuntdet Yesterday at 2:19 PM Thanks Jay! Sorry I went…" at bounding box center [252, 133] width 208 height 54
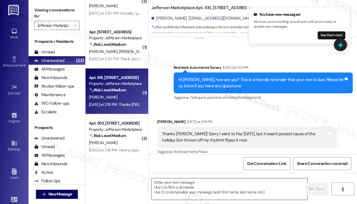
click at [223, 184] on textarea at bounding box center [230, 188] width 156 height 21
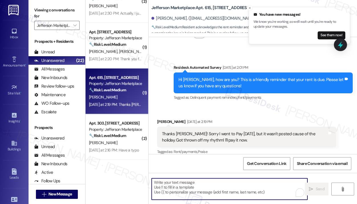
paste textarea "Hi {{first_name}}! Thanks for letting us know you've already paid. We appreciat…"
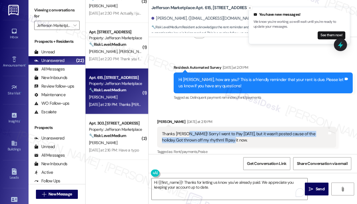
drag, startPoint x: 233, startPoint y: 137, endPoint x: 184, endPoint y: 127, distance: 50.9
click at [184, 131] on div "Thanks Jay! Sorry I went to Pay on Monday, but it wasn't posted cause of the ho…" at bounding box center [244, 137] width 165 height 12
copy div "Sorry I went to Pay on Monday, but it wasn't posted cause of the holiday. Got t…"
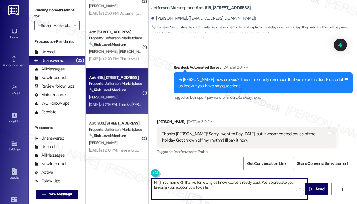
drag, startPoint x: 231, startPoint y: 188, endPoint x: 118, endPoint y: 177, distance: 114.0
click at [118, 177] on div "( 3 ) Apt. 536, 1550 7th St NW Property: Jefferson Marketplace 🔧 Risk Level: Me…" at bounding box center [220, 102] width 271 height 204
paste textarea "Thank you for reaching out — I understand the holiday threw off your rhythm wit…"
type textarea "Thank you for reaching out — I understand the holiday threw off your rhythm wit…"
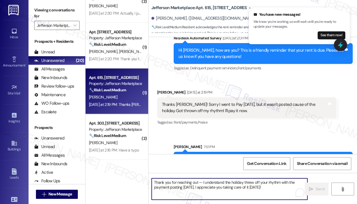
scroll to position [642, 0]
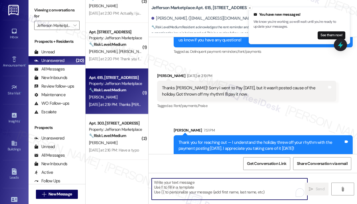
click at [306, 114] on div "Sent via SMS Sarah 7:51 PM Thank you for reaching out — I understand the holida…" at bounding box center [252, 137] width 208 height 46
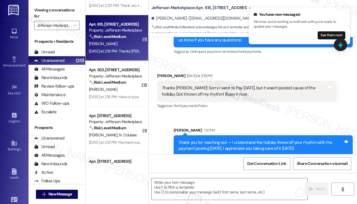
scroll to position [399, 0]
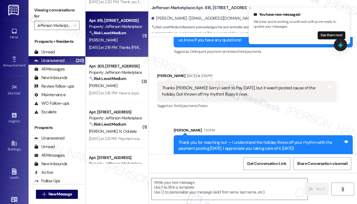
click at [125, 76] on div "🔧 Risk Level: Medium The resident acknowledges the rent reminder and states the…" at bounding box center [115, 79] width 53 height 6
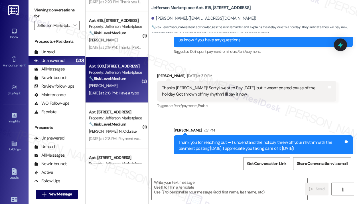
type textarea "Fetching suggested responses. Please feel free to read through the conversation…"
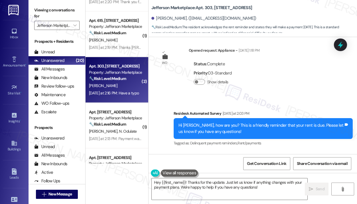
scroll to position [2986, 0]
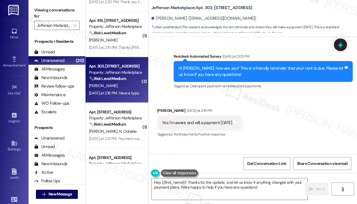
click at [219, 120] on div "Yes I'm aware and will a payment tomorrow" at bounding box center [197, 123] width 70 height 6
copy div "Yes I'm aware and will a payment tomorrow Tags and notes"
click at [272, 187] on textarea "Hey {{first_name}}! Thanks for the update. Just let us know if anything changes…" at bounding box center [230, 188] width 156 height 21
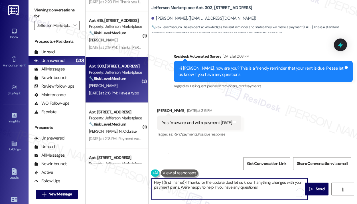
drag, startPoint x: 272, startPoint y: 187, endPoint x: 190, endPoint y: 181, distance: 81.7
click at [190, 181] on textarea "Hey {{first_name}}! Thanks for the update. Just let us know if anything changes…" at bounding box center [230, 188] width 156 height 21
paste textarea "you for reaching out — I understand you planned to make a payment yesterday. We…"
type textarea "Hey {{first_name}}! Thank you for reaching out — I understand you planned to ma…"
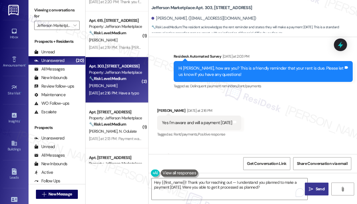
click at [311, 186] on span " Send" at bounding box center [317, 189] width 18 height 6
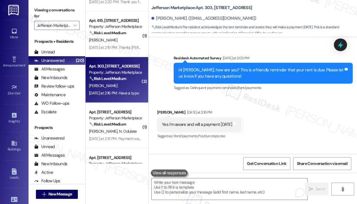
scroll to position [3089, 0]
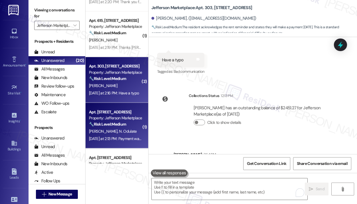
click at [129, 135] on div "Yesterday at 2:13 PM: Payment was made today, thanks! Yesterday at 2:13 PM: Pay…" at bounding box center [115, 138] width 54 height 7
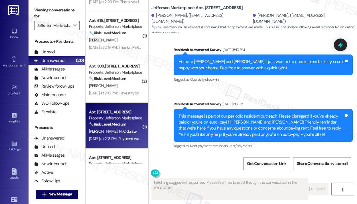
scroll to position [913, 0]
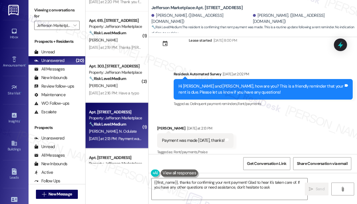
type textarea "{{first_name}}, thanks for confirming your rent payment! Glad to hear it's take…"
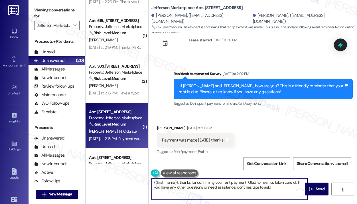
drag, startPoint x: 280, startPoint y: 186, endPoint x: 190, endPoint y: 185, distance: 90.9
click at [190, 185] on textarea "{{first_name}}, thanks for confirming your rent payment! Glad to hear it's take…" at bounding box center [230, 188] width 156 height 21
click at [196, 189] on textarea "{{first_name}}, thanks for confirming your rent payment! Glad to hear it's take…" at bounding box center [230, 188] width 156 height 21
click at [319, 188] on span "Send" at bounding box center [319, 189] width 9 height 6
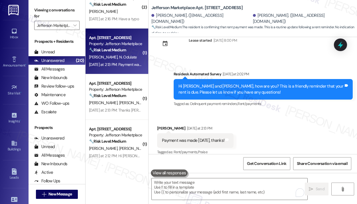
scroll to position [484, 0]
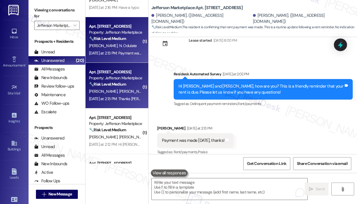
click at [129, 99] on div "Yesterday at 2:13 PM: Thanks Jay! Sorry for the delay - David and Timothy just …" at bounding box center [260, 98] width 343 height 5
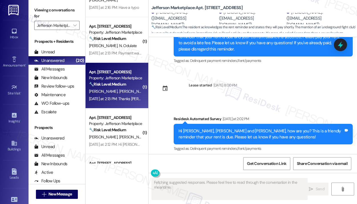
scroll to position [1727, 0]
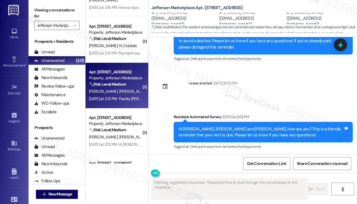
click at [274, 155] on div "Received via SMS Nicholas Vaughan Neutral Yesterday at 2:13 PM Thanks Jay! Sorr…" at bounding box center [252, 188] width 208 height 66
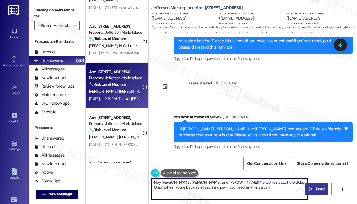
click at [254, 185] on textarea "Hey Timothy, David, and Nicholas! No worries about the delay. Glad to hear you'…" at bounding box center [230, 188] width 156 height 21
click at [253, 183] on textarea "Hey Timothy, David, and Nicholas! No worries about the delay. Glad to hear you'…" at bounding box center [230, 188] width 156 height 21
click at [255, 184] on textarea "Hey Timothy, David, and Nicholas! No worries about the delay. Glad to hear you'…" at bounding box center [230, 188] width 156 height 21
type textarea "Hey Timothy, David, and Nicholas! Glad to hear you're back safe! Let me know if…"
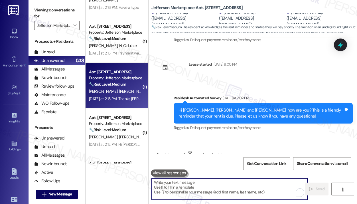
scroll to position [513, 0]
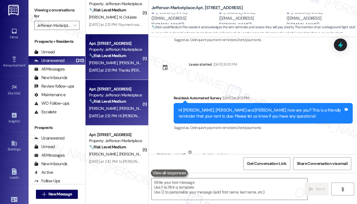
click at [126, 101] on strong "🔧 Risk Level: Medium" at bounding box center [107, 101] width 37 height 5
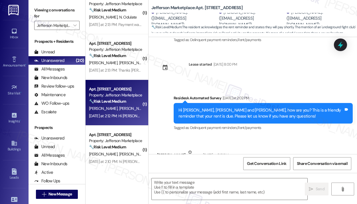
type textarea "Fetching suggested responses. Please feel free to read through the conversation…"
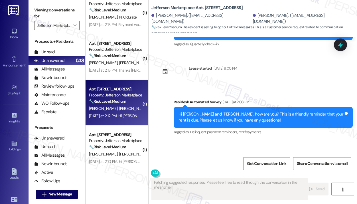
scroll to position [533, 0]
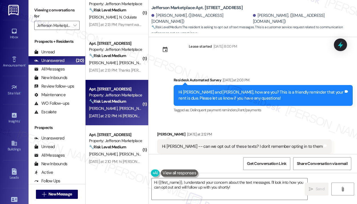
click at [313, 118] on div "Received via SMS Carly Vandegrift Yesterday at 2:12 PM Hi Jay -- can we opt out…" at bounding box center [252, 142] width 208 height 48
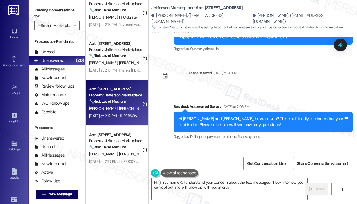
scroll to position [592, 0]
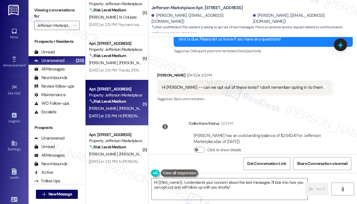
click at [182, 132] on div "Collections Status 12:13 PM Shane Seaver has an outstanding balance of $2540.41…" at bounding box center [247, 141] width 188 height 50
click at [209, 183] on textarea "Hi {{first_name}}, I understand your concern about the text messages. I'll look…" at bounding box center [230, 188] width 156 height 21
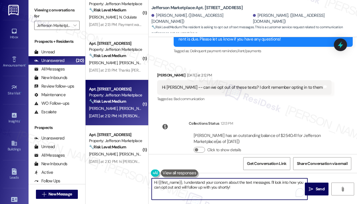
click at [209, 183] on textarea "Hi {{first_name}}, I understand your concern about the text messages. I'll look…" at bounding box center [230, 188] width 156 height 21
paste textarea "Sorry to bother you! Please reply STOP (all in capital letters) to opt-out of t…"
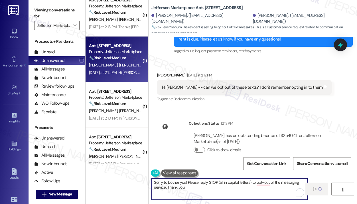
scroll to position [570, 0]
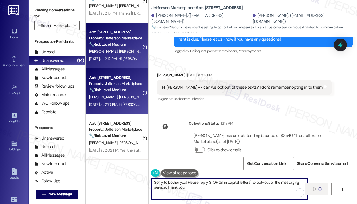
type textarea "Sorry to bother you! Please reply STOP (all in capital letters) to opt-out of t…"
click at [134, 97] on span "E. Steinberger" at bounding box center [133, 96] width 28 height 5
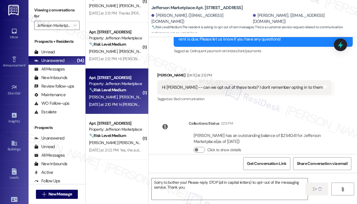
type textarea "Fetching suggested responses. Please feel free to read through the conversation…"
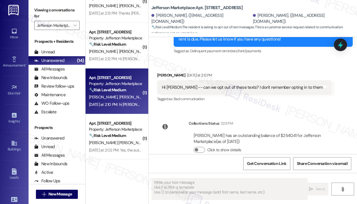
scroll to position [263, 0]
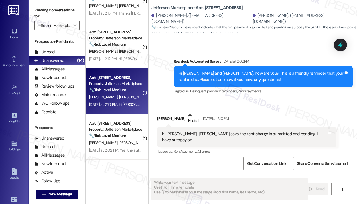
click at [261, 111] on div "Received via SMS Emma Steinberger Neutral Yesterday at 2:10 PM hi Jay. Bilt say…" at bounding box center [247, 134] width 188 height 52
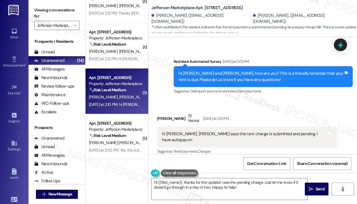
click at [261, 111] on div "Received via SMS Emma Steinberger Neutral Yesterday at 2:10 PM hi Jay. Bilt say…" at bounding box center [247, 134] width 188 height 52
click at [245, 190] on textarea "Hi {{first_name}}, thanks for the update! I see the pending charge. Just let me…" at bounding box center [230, 188] width 156 height 21
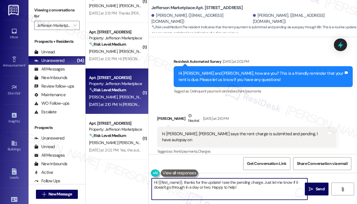
click at [261, 182] on textarea "Hi {{first_name}}, thanks for the update! I see the pending charge. Just let me…" at bounding box center [230, 188] width 156 height 21
type textarea "Hi {{first_name}}, thanks for the update! Just let me know if it doesn't go thr…"
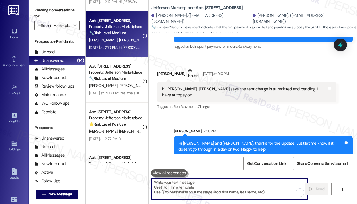
scroll to position [309, 0]
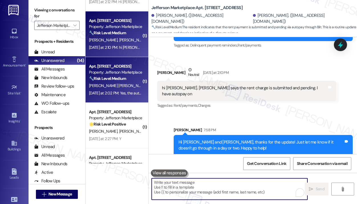
click at [131, 87] on div "T. Rivera Roberts" at bounding box center [115, 85] width 54 height 7
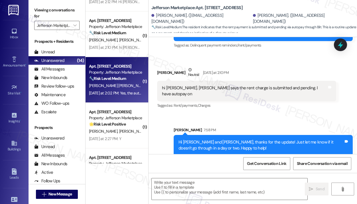
type textarea "Fetching suggested responses. Please feel free to read through the conversation…"
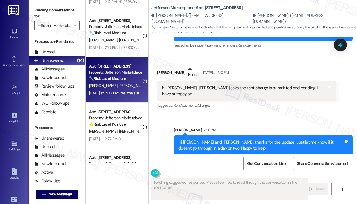
scroll to position [215, 0]
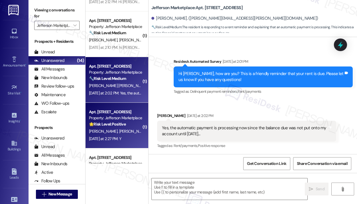
click at [128, 123] on div "🌟 Risk Level: Positive The resident responded positively to a check-in regardin…" at bounding box center [115, 124] width 53 height 6
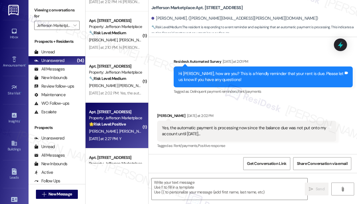
type textarea "Fetching suggested responses. Please feel free to read through the conversation…"
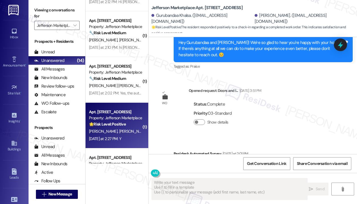
scroll to position [906, 0]
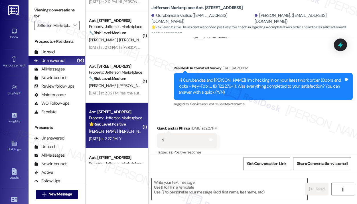
click at [210, 186] on textarea at bounding box center [230, 188] width 156 height 21
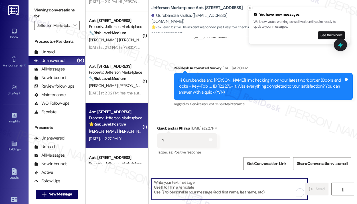
paste textarea "That’s wonderful to hear! We’re so glad that you’re satisfied with the recent w…"
type textarea "That’s wonderful to hear! We’re so glad that you’re satisfied with the recent w…"
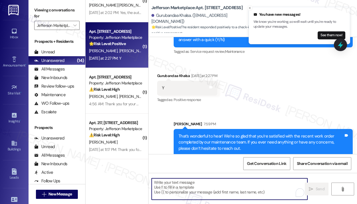
scroll to position [712, 0]
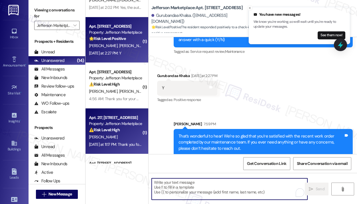
click at [133, 127] on div "⚠️ Risk Level: High The resident has reported mold on their ceiling, which main…" at bounding box center [115, 130] width 53 height 6
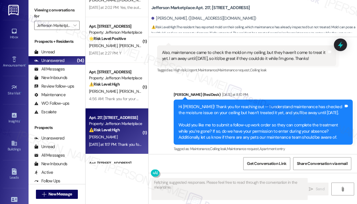
scroll to position [1387, 0]
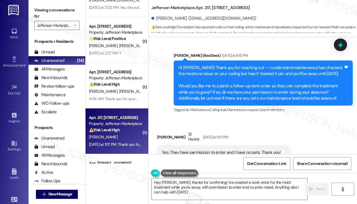
type textarea "Hey Gene, thanks for confirming! I've created a work order for the mold treatme…"
